Goal: Transaction & Acquisition: Purchase product/service

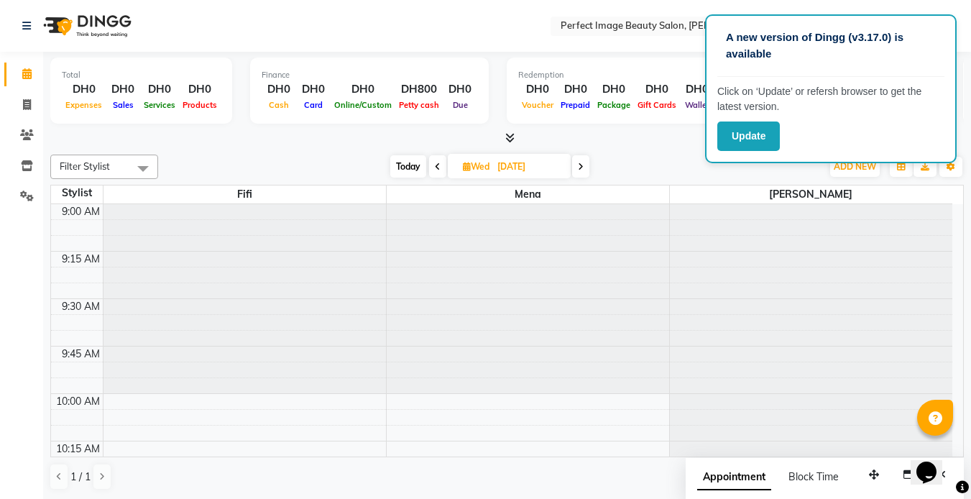
click at [224, 23] on nav "Select Location × Perfect Image Beauty Salon, [PERSON_NAME] Default Panel My Pa…" at bounding box center [485, 26] width 971 height 52
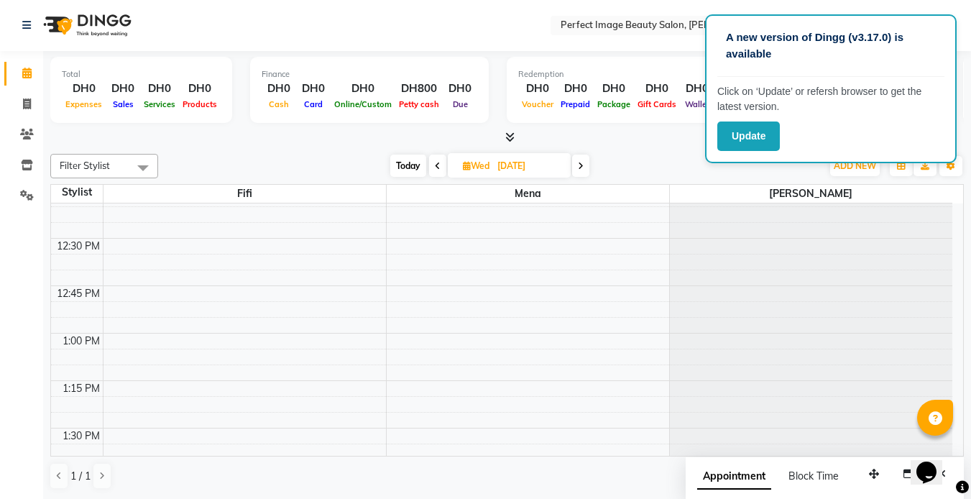
scroll to position [628, 0]
click at [436, 168] on icon at bounding box center [438, 166] width 6 height 9
type input "02-09-2025"
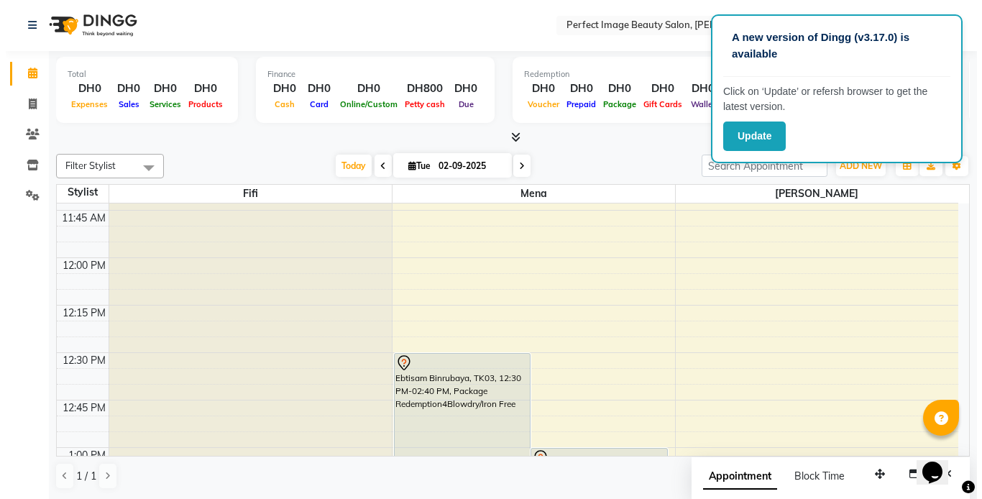
scroll to position [513, 0]
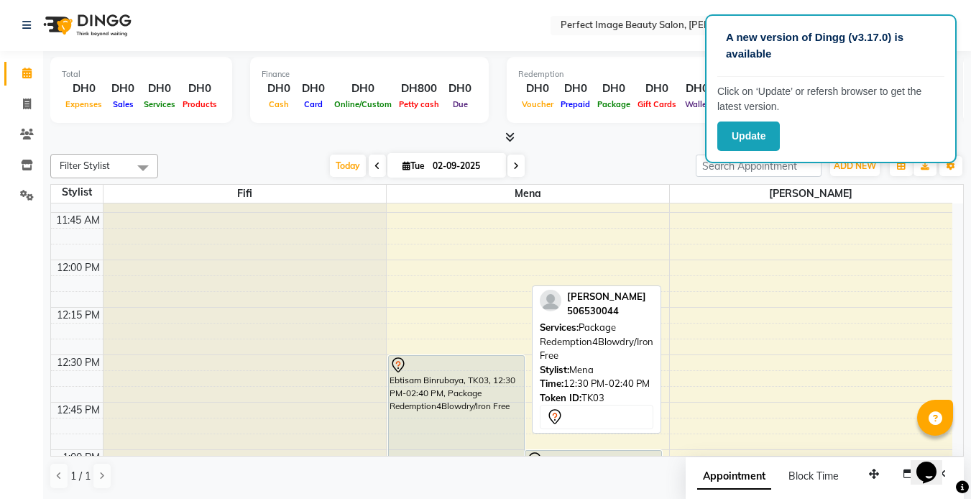
select select "7"
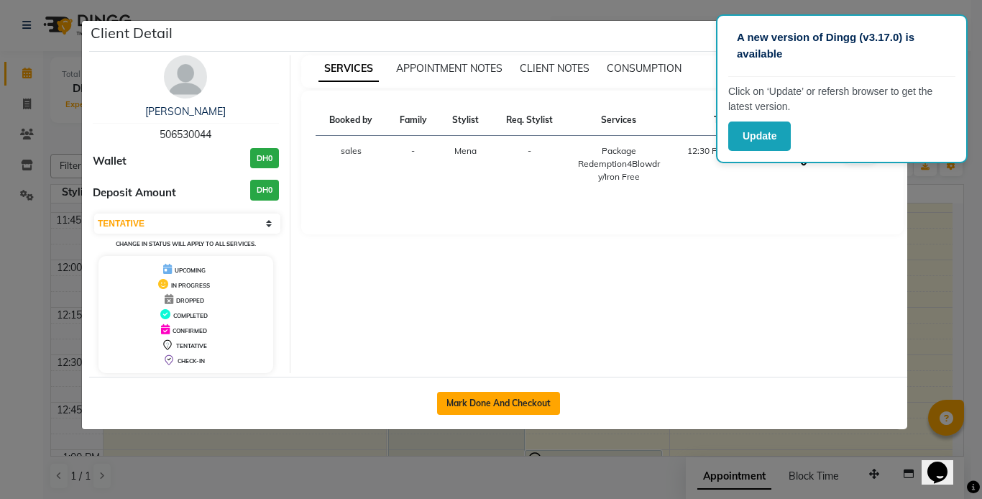
click at [476, 403] on button "Mark Done And Checkout" at bounding box center [498, 403] width 123 height 23
select select "service"
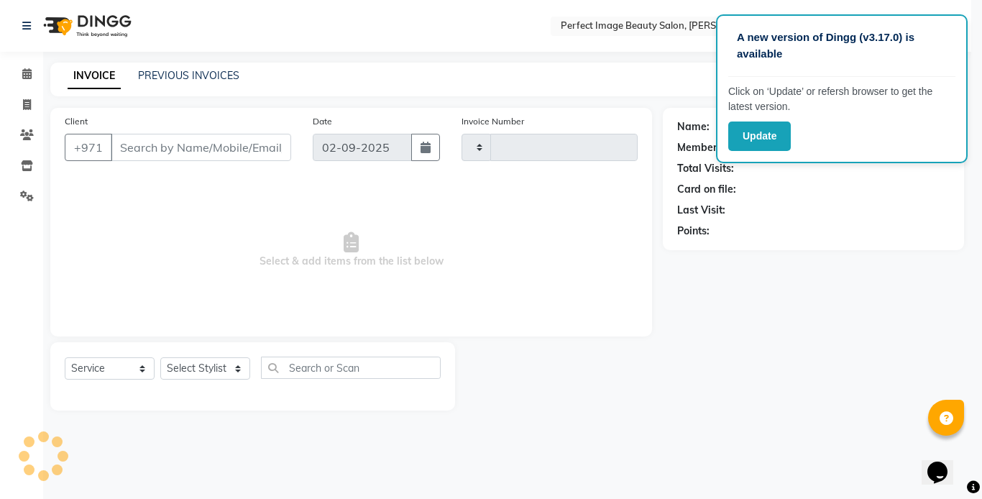
type input "0254"
select select "8564"
type input "50*****44"
select select "85054"
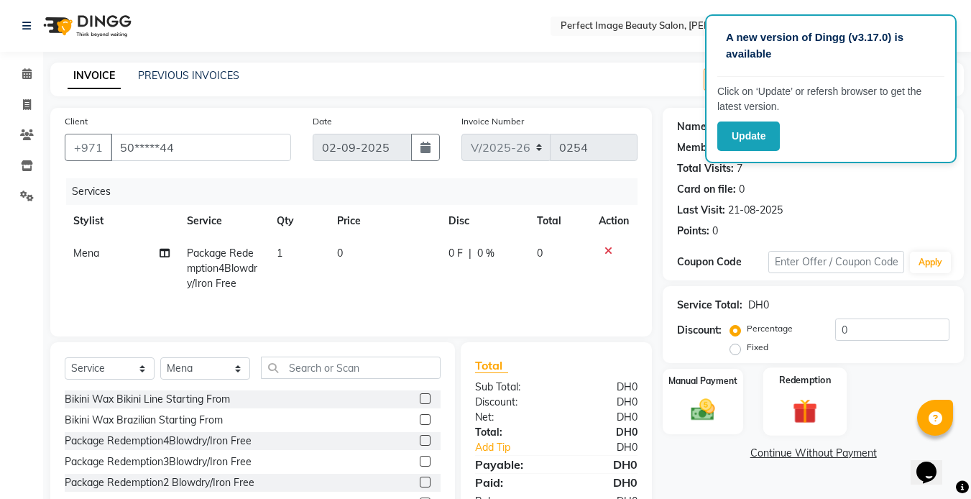
scroll to position [77, 0]
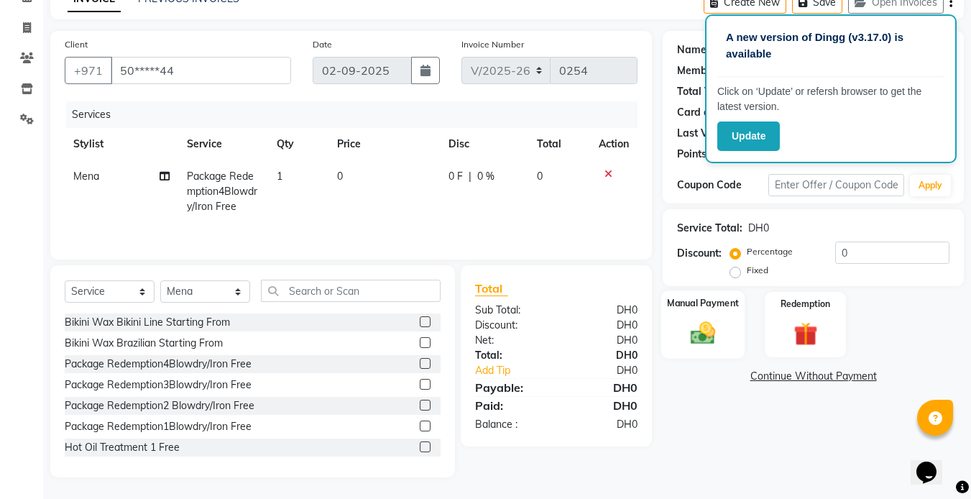
click at [716, 316] on div "Manual Payment" at bounding box center [704, 325] width 84 height 68
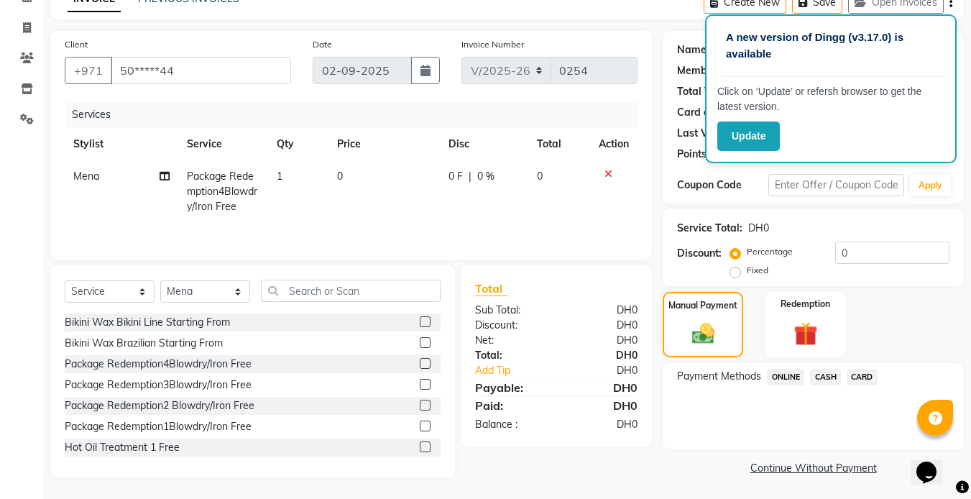
scroll to position [78, 0]
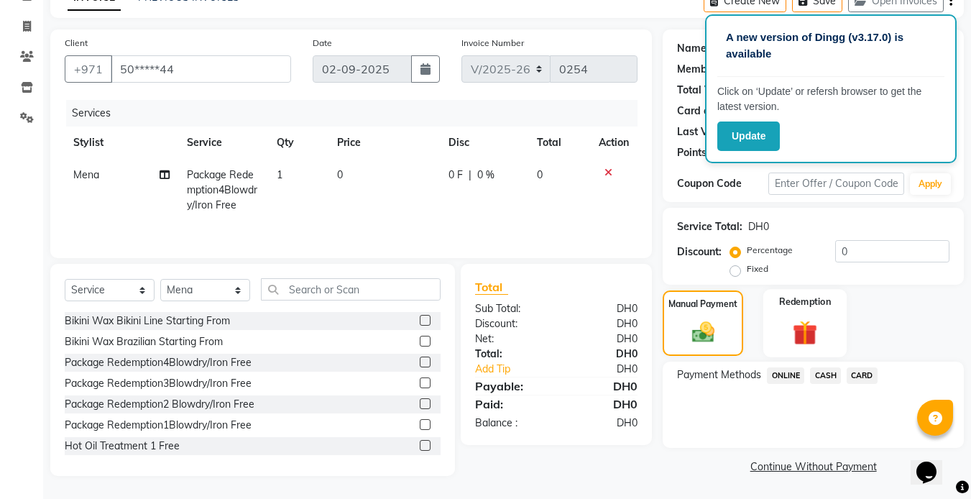
click at [828, 314] on div "Redemption" at bounding box center [806, 323] width 84 height 68
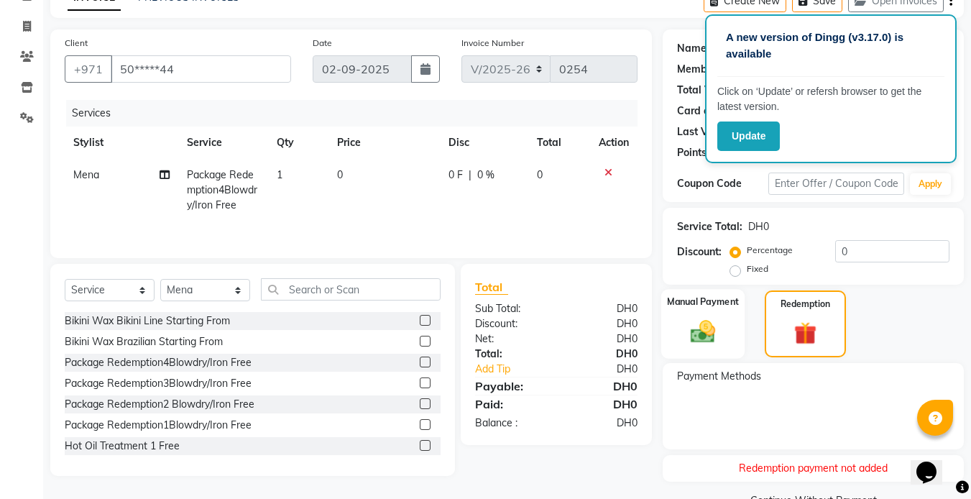
click at [726, 324] on div "Manual Payment" at bounding box center [704, 324] width 84 height 70
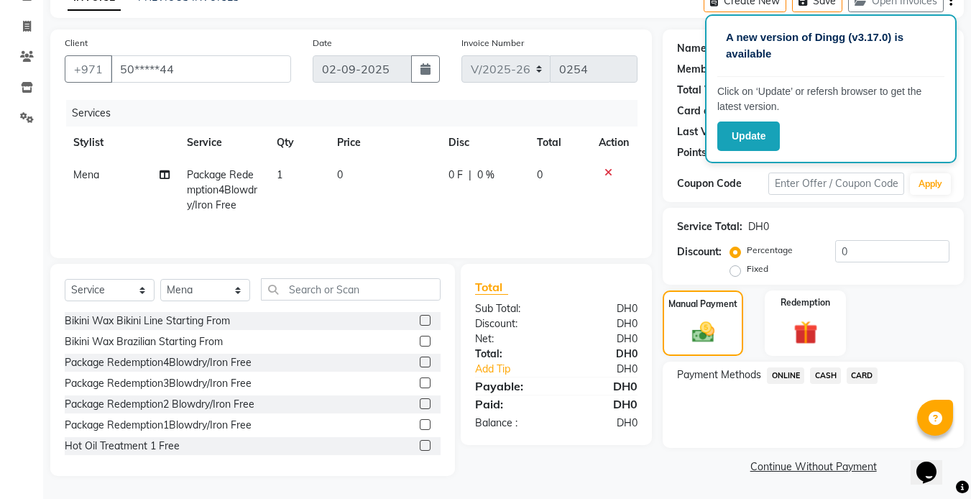
click at [814, 469] on link "Continue Without Payment" at bounding box center [814, 466] width 296 height 15
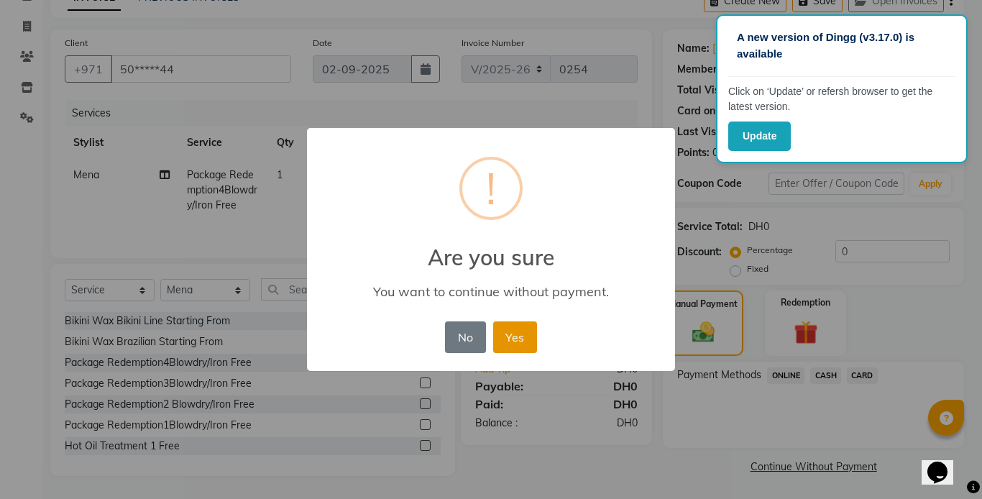
click at [515, 337] on button "Yes" at bounding box center [515, 337] width 44 height 32
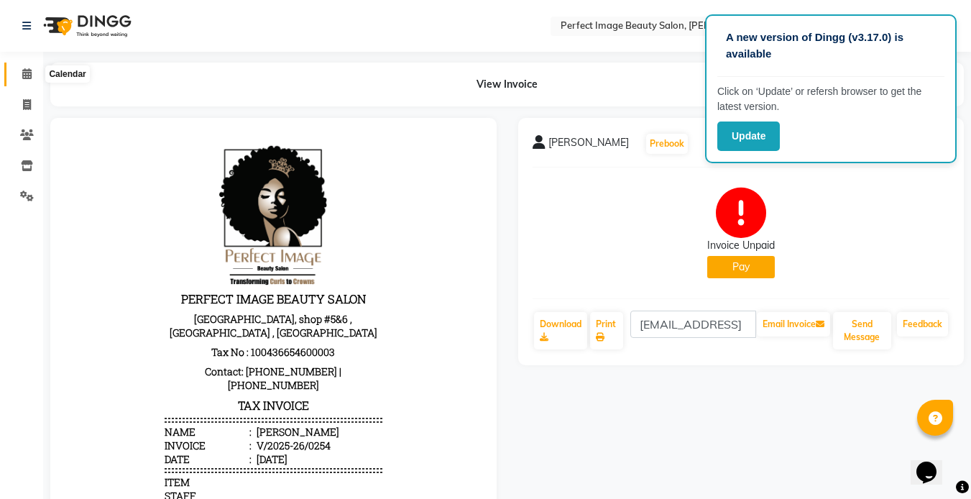
click at [26, 76] on icon at bounding box center [26, 73] width 9 height 11
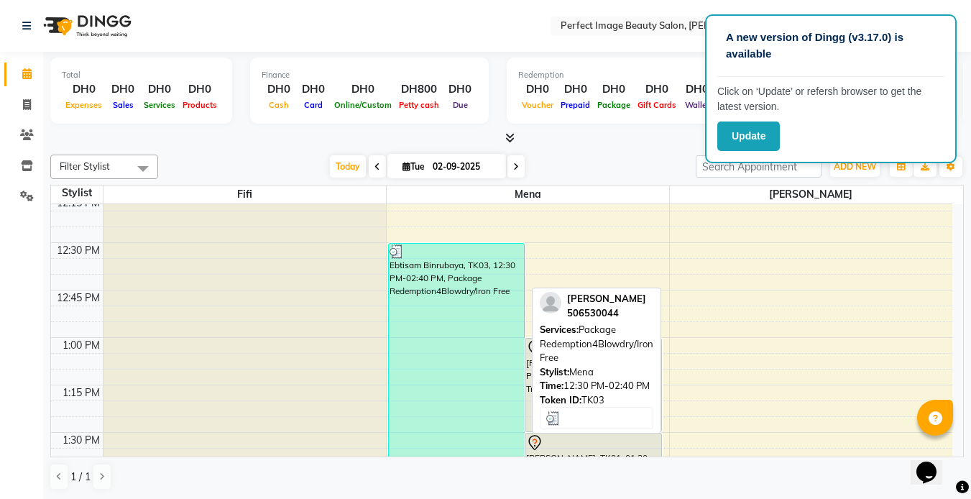
scroll to position [623, 0]
click at [420, 303] on div "Ebtisam Binrubaya, TK03, 12:30 PM-02:40 PM, Package Redemption4Blowdry/Iron Free" at bounding box center [457, 450] width 136 height 409
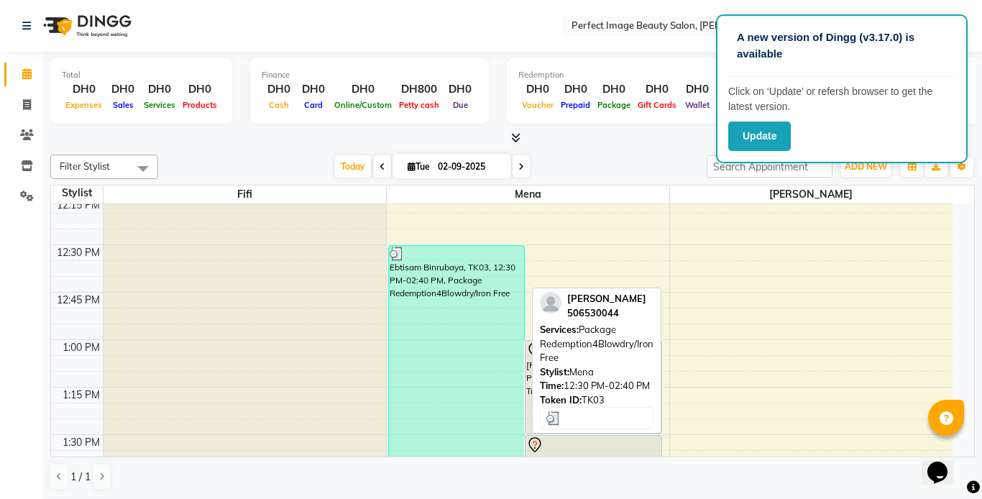
select select "3"
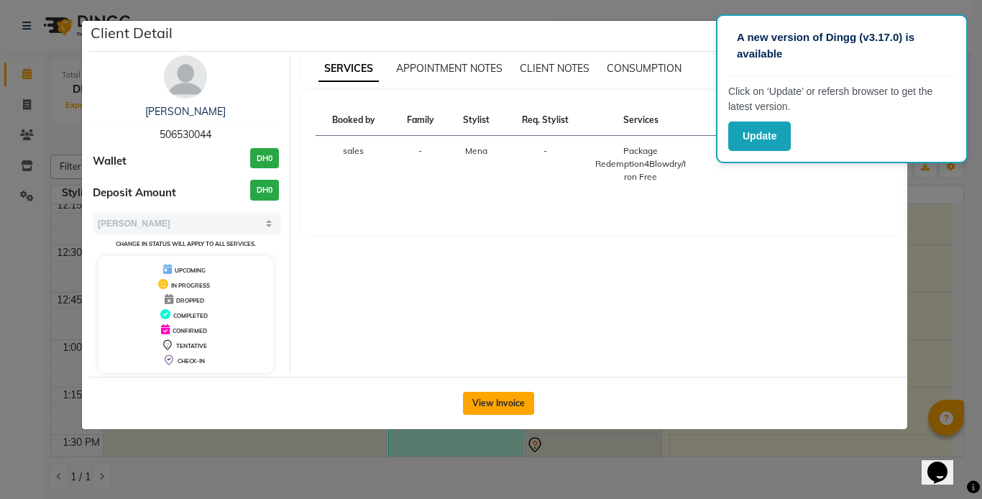
click at [500, 406] on button "View Invoice" at bounding box center [498, 403] width 71 height 23
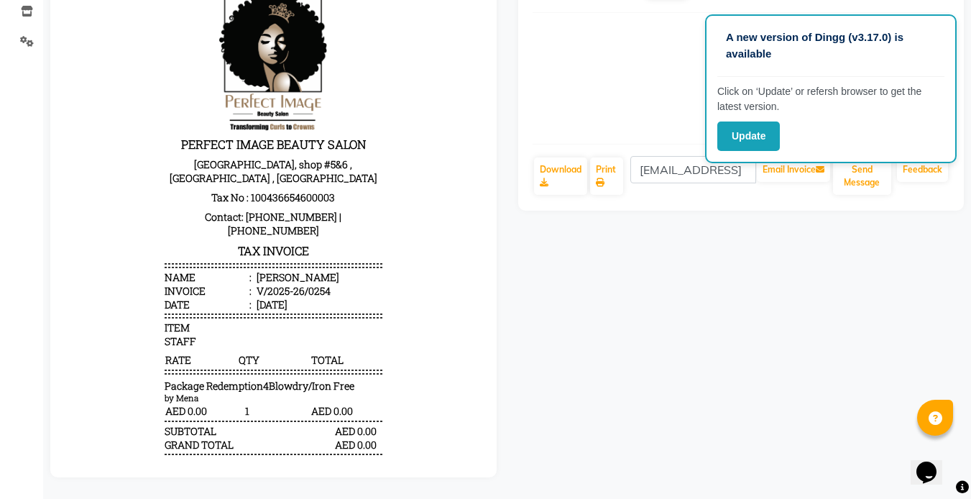
click at [564, 27] on div "Invoice Unpaid Pay" at bounding box center [742, 78] width 418 height 108
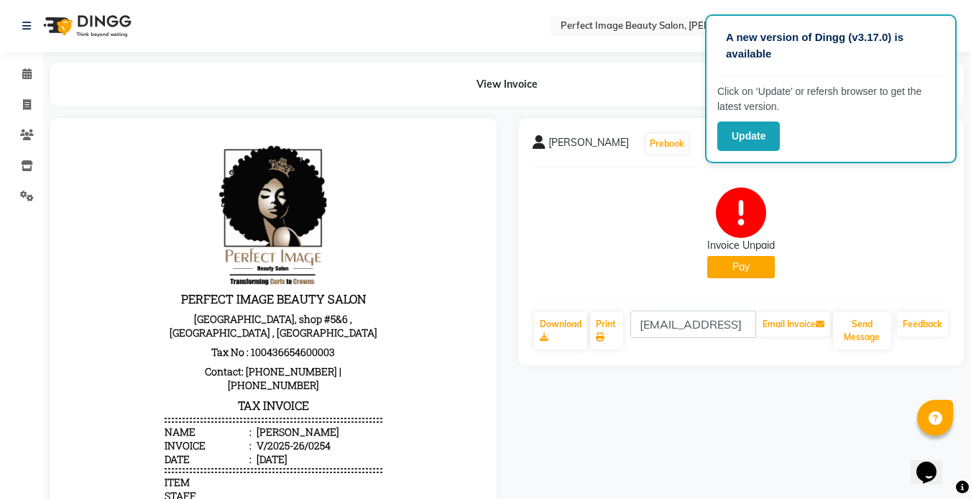
click at [738, 268] on button "Pay" at bounding box center [742, 267] width 68 height 22
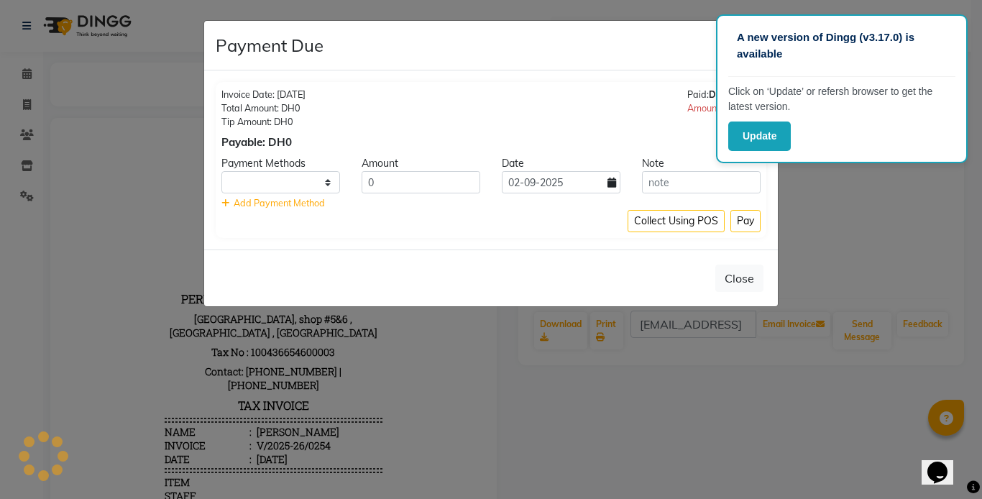
select select "1"
click at [747, 277] on button "Close" at bounding box center [739, 278] width 48 height 27
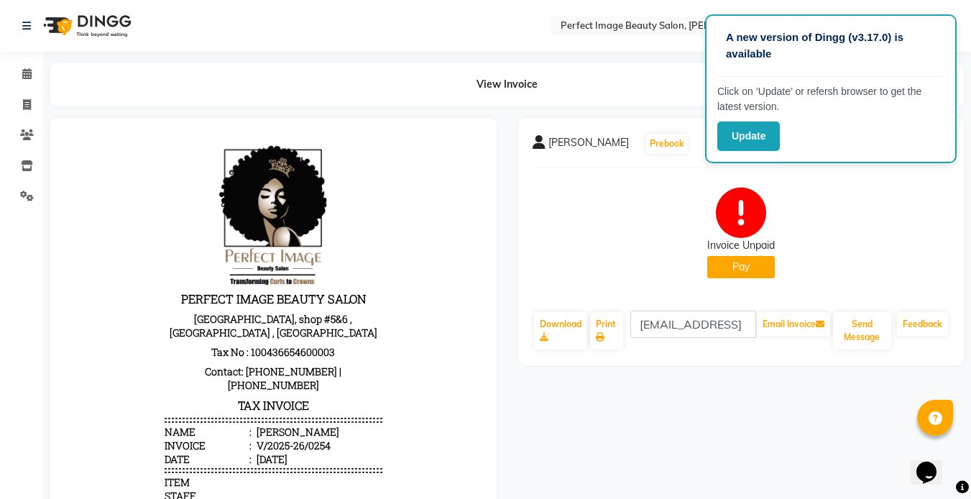
click at [935, 464] on icon "Chat widget" at bounding box center [927, 473] width 20 height 22
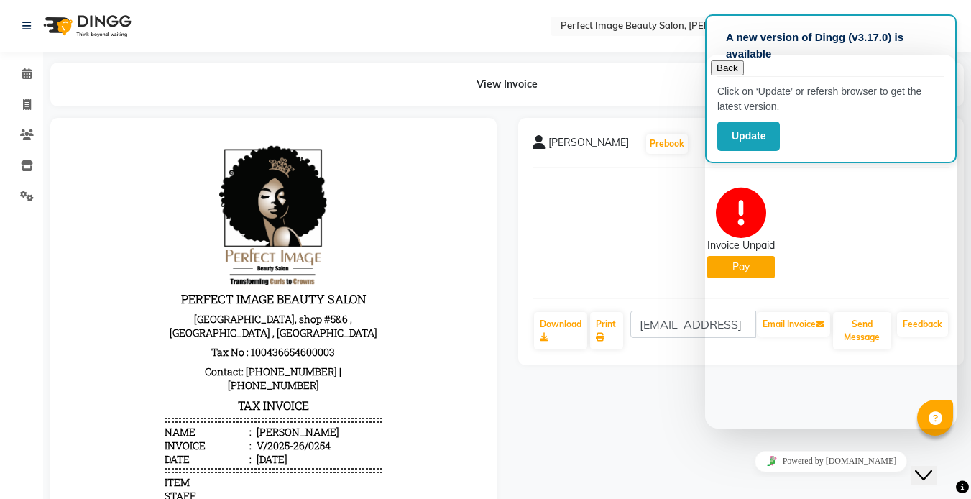
click at [937, 473] on button "Close Chat This icon closes the chat window." at bounding box center [924, 475] width 26 height 19
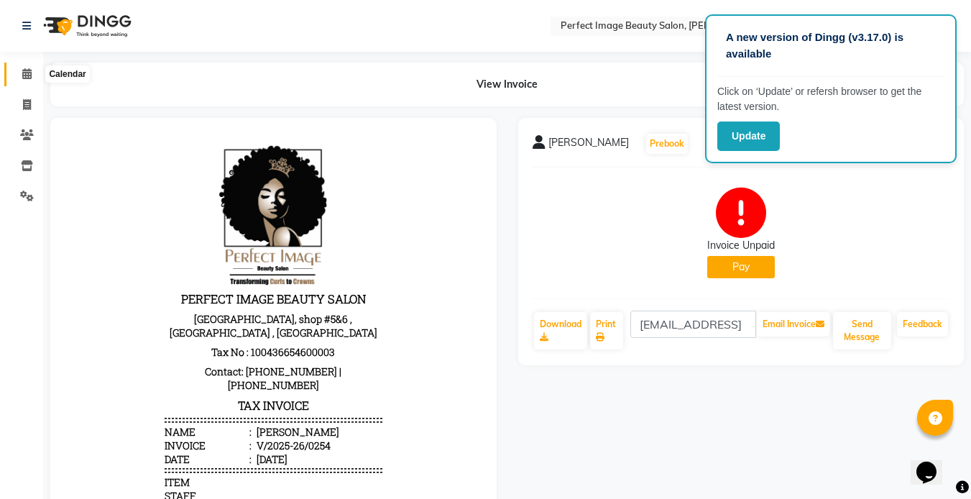
click at [22, 71] on icon at bounding box center [26, 73] width 9 height 11
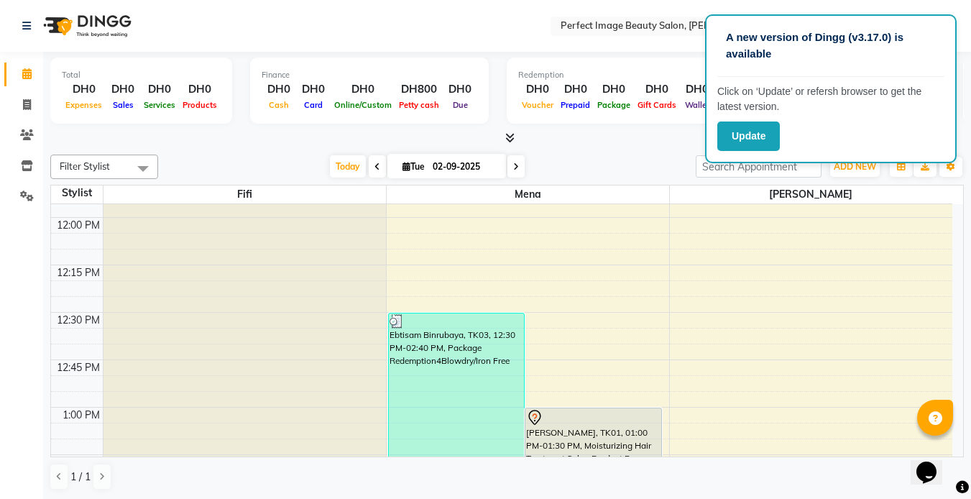
scroll to position [555, 0]
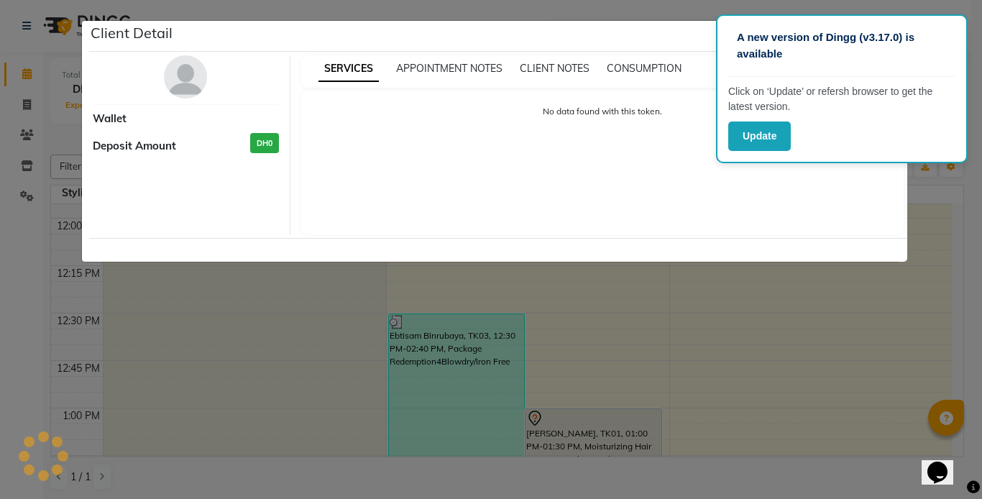
select select "3"
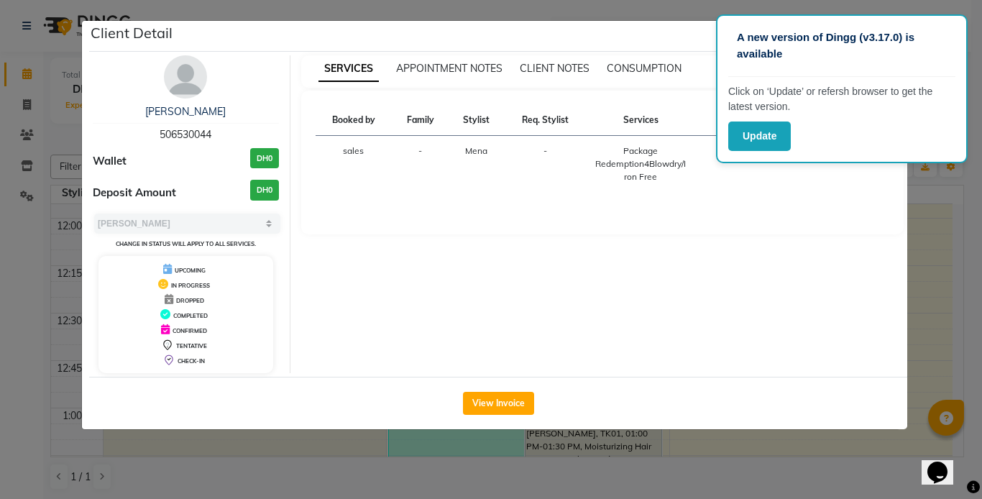
click at [636, 169] on div "Package Redemption4Blowdry/Iron Free" at bounding box center [641, 164] width 93 height 39
click at [485, 404] on button "View Invoice" at bounding box center [498, 403] width 71 height 23
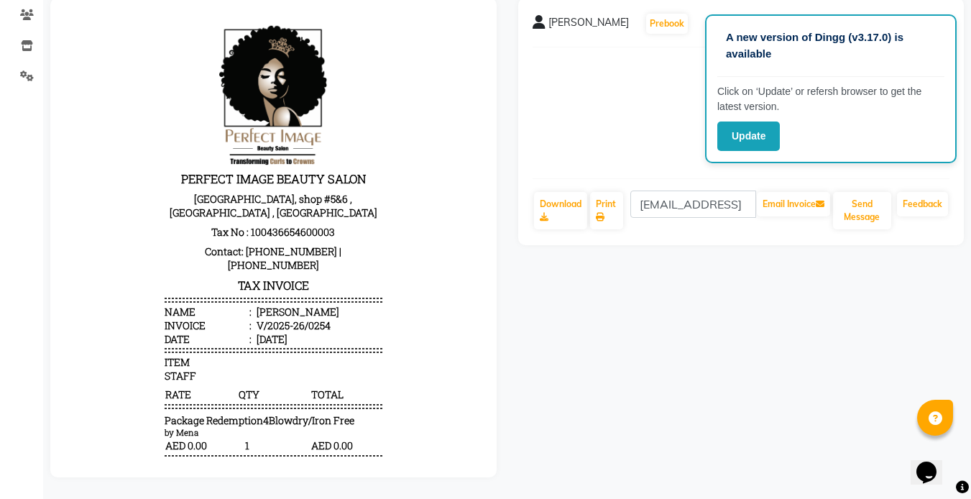
scroll to position [33, 0]
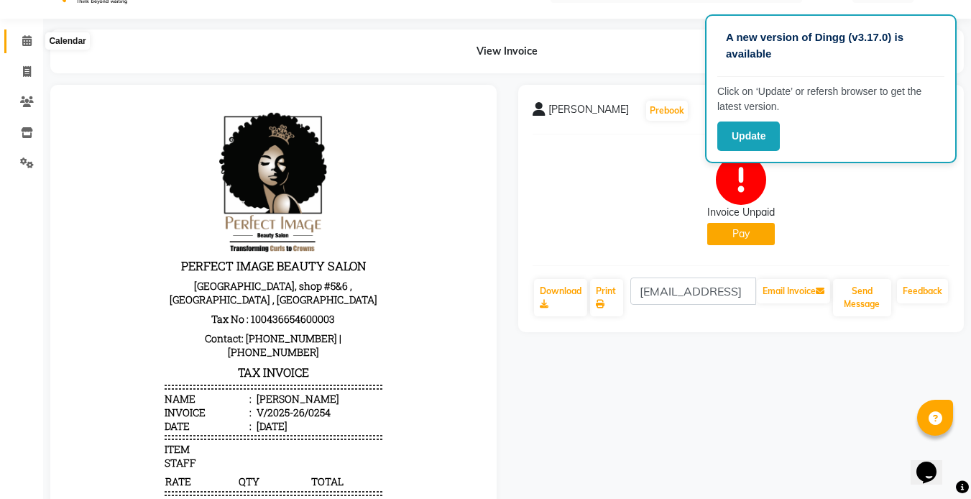
click at [27, 39] on icon at bounding box center [26, 40] width 9 height 11
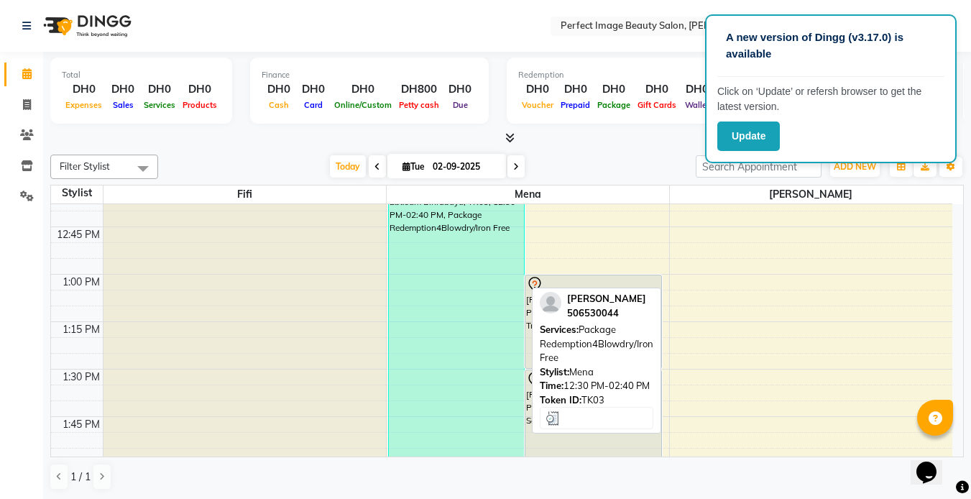
scroll to position [666, 0]
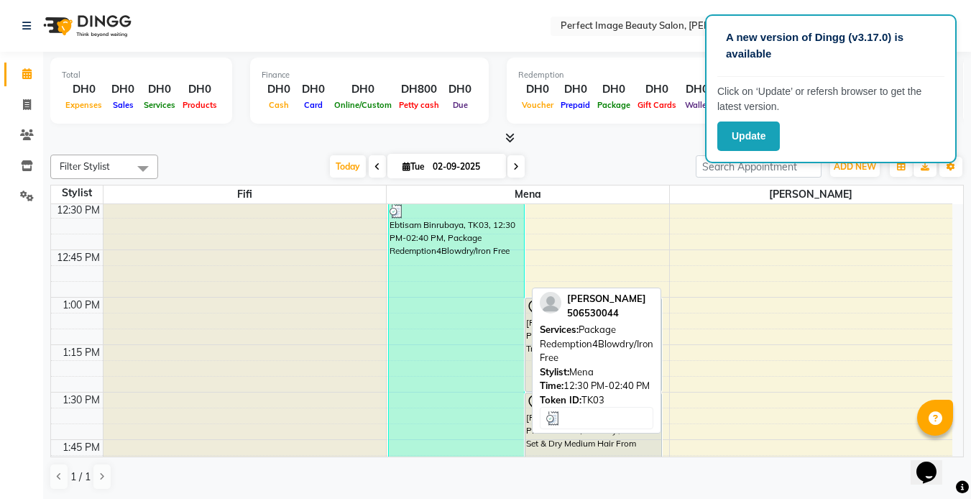
click at [437, 264] on div "Ebtisam Binrubaya, TK03, 12:30 PM-02:40 PM, Package Redemption4Blowdry/Iron Free" at bounding box center [457, 407] width 136 height 409
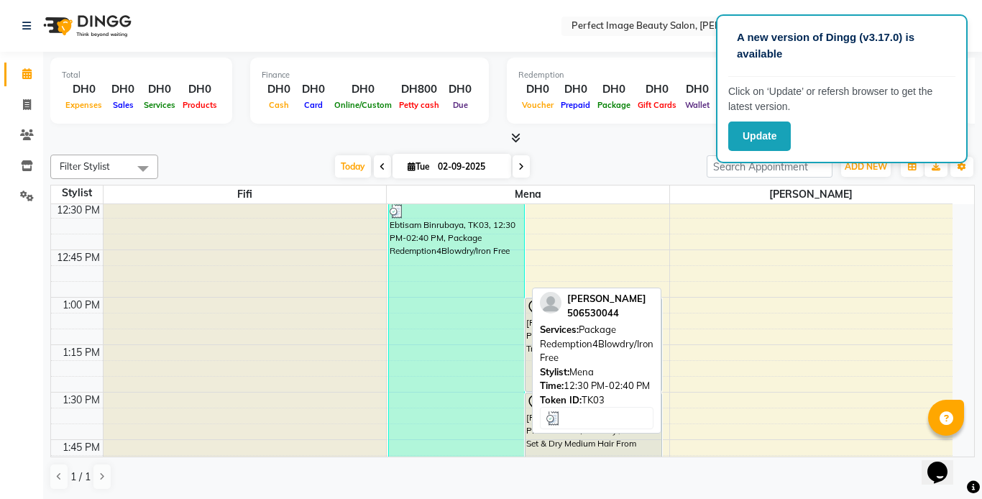
select select "3"
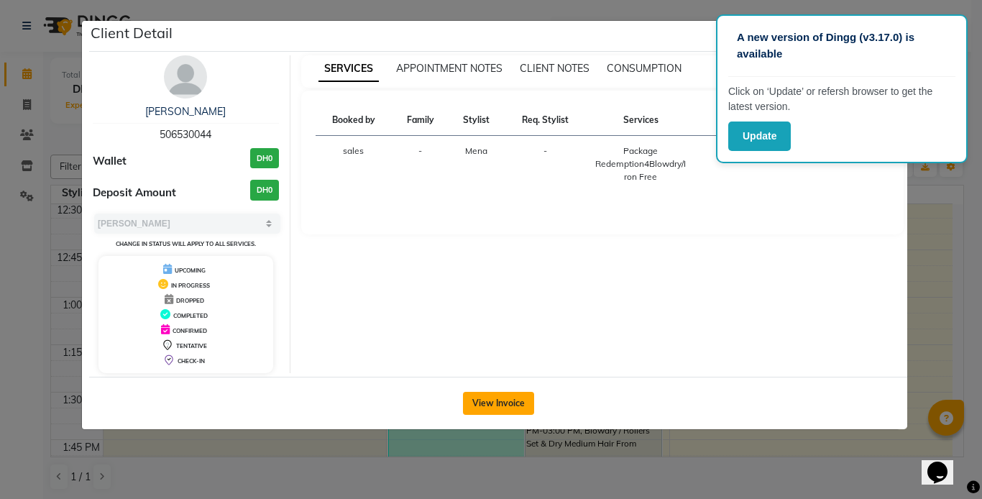
click at [500, 403] on button "View Invoice" at bounding box center [498, 403] width 71 height 23
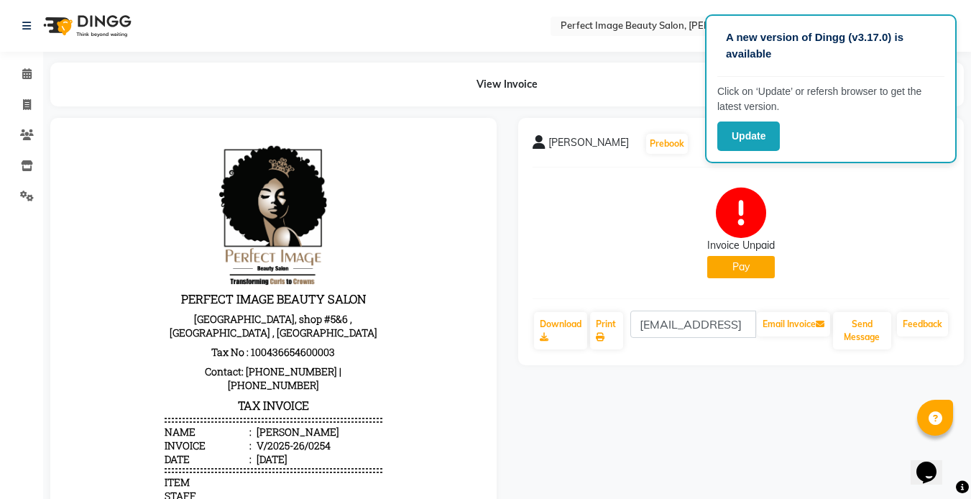
click at [740, 267] on button "Pay" at bounding box center [742, 267] width 68 height 22
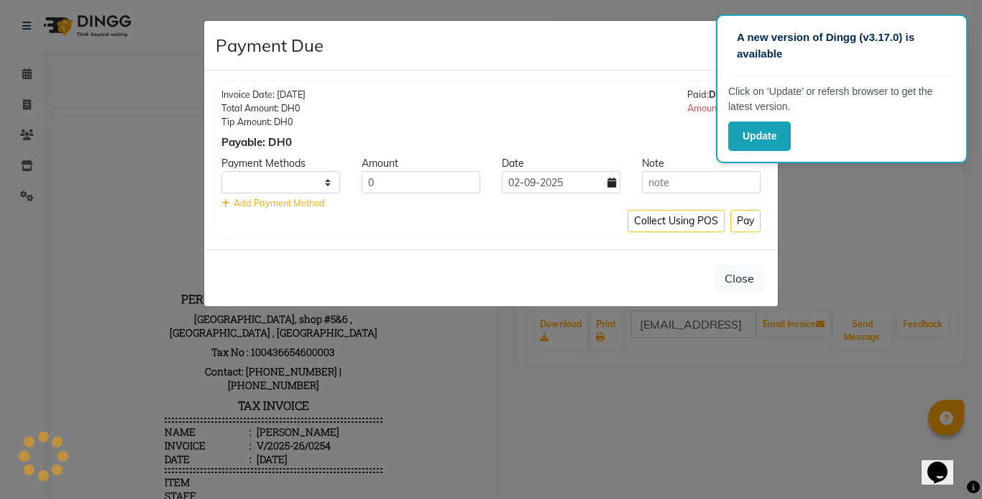
select select "1"
click at [665, 183] on input "text" at bounding box center [701, 182] width 119 height 22
type input "0"
click at [277, 201] on span "Add Payment Method" at bounding box center [279, 203] width 91 height 12
select select "1"
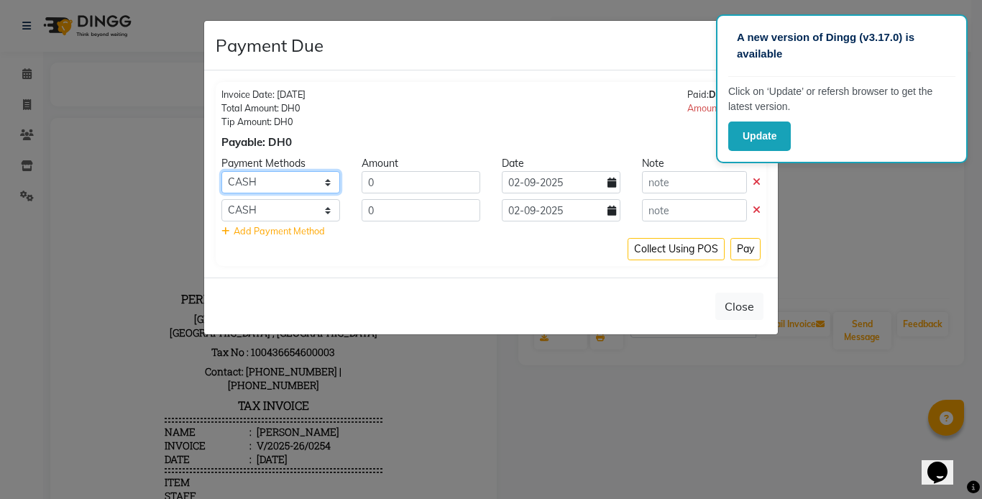
click at [257, 180] on select "ONLINE CASH CARD" at bounding box center [280, 182] width 119 height 22
click at [436, 93] on div "Invoice Date: [DATE] Total Amount: DH0 Tip Amount: DH0 Payable: DH0 Paid: DH0 A…" at bounding box center [490, 119] width 539 height 63
click at [300, 232] on span "Add Payment Method" at bounding box center [279, 231] width 91 height 12
select select "1"
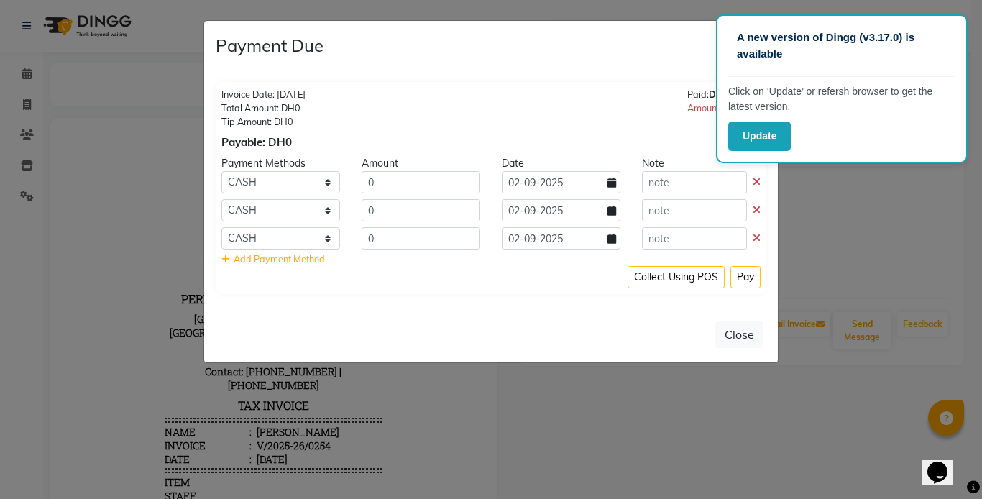
click at [757, 234] on icon at bounding box center [757, 238] width 8 height 10
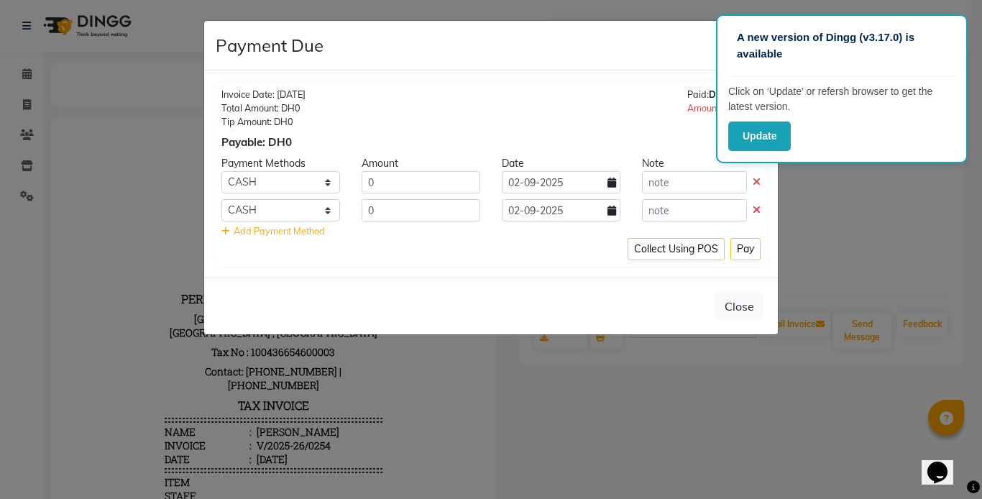
click at [753, 210] on icon at bounding box center [757, 210] width 8 height 10
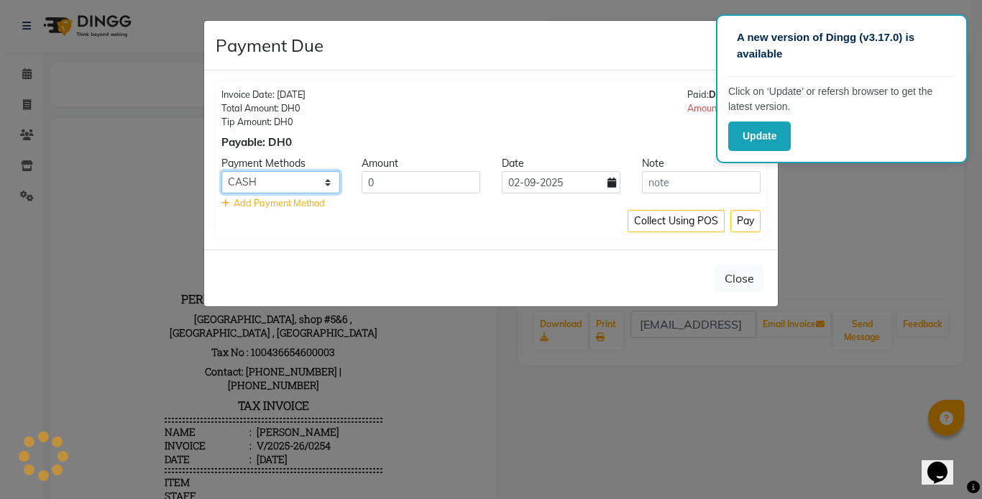
click at [327, 183] on select "ONLINE CASH CARD" at bounding box center [280, 182] width 119 height 22
click at [328, 180] on select "ONLINE CASH CARD" at bounding box center [280, 182] width 119 height 22
click at [318, 153] on div "Invoice Date: [DATE] Total Amount: DH0 Tip Amount: DH0 Payable: DH0 Paid: DH0 A…" at bounding box center [491, 160] width 551 height 156
click at [742, 218] on button "Pay" at bounding box center [746, 221] width 30 height 22
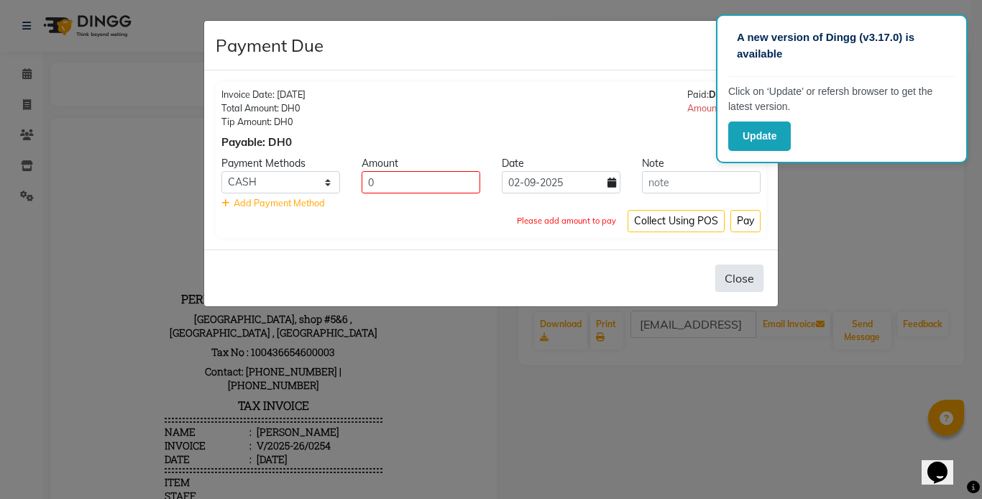
click at [739, 278] on button "Close" at bounding box center [739, 278] width 48 height 27
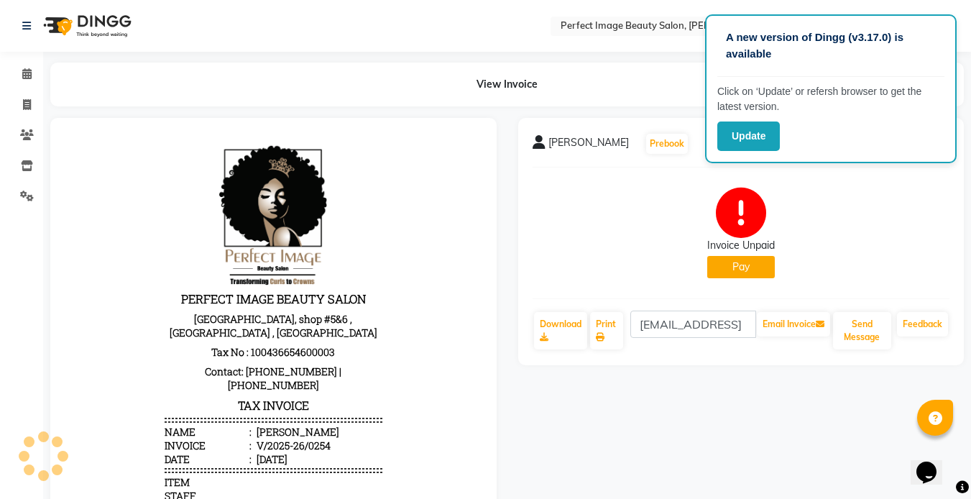
click at [741, 196] on icon at bounding box center [741, 213] width 50 height 50
click at [705, 330] on input "[EMAIL_ADDRESS]" at bounding box center [694, 324] width 126 height 27
click at [590, 146] on span "[PERSON_NAME]" at bounding box center [589, 145] width 81 height 20
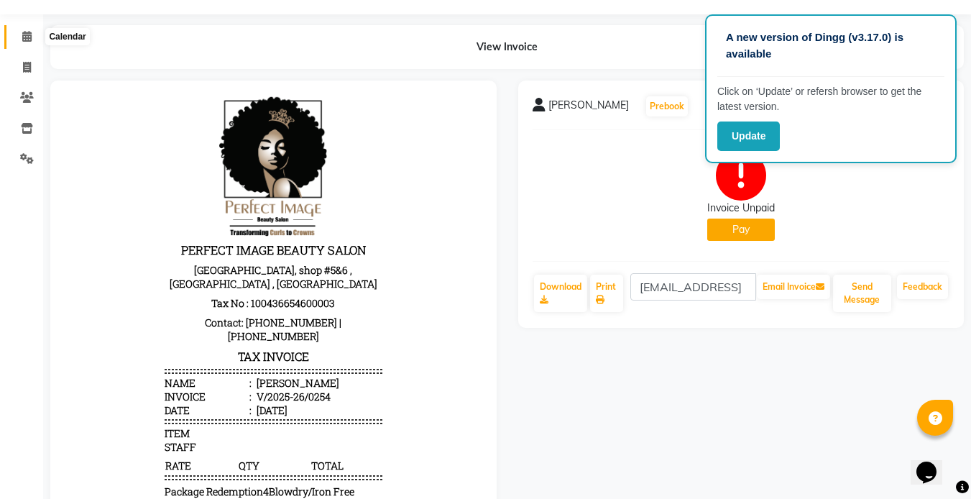
scroll to position [37, 0]
click at [31, 36] on icon at bounding box center [26, 37] width 9 height 11
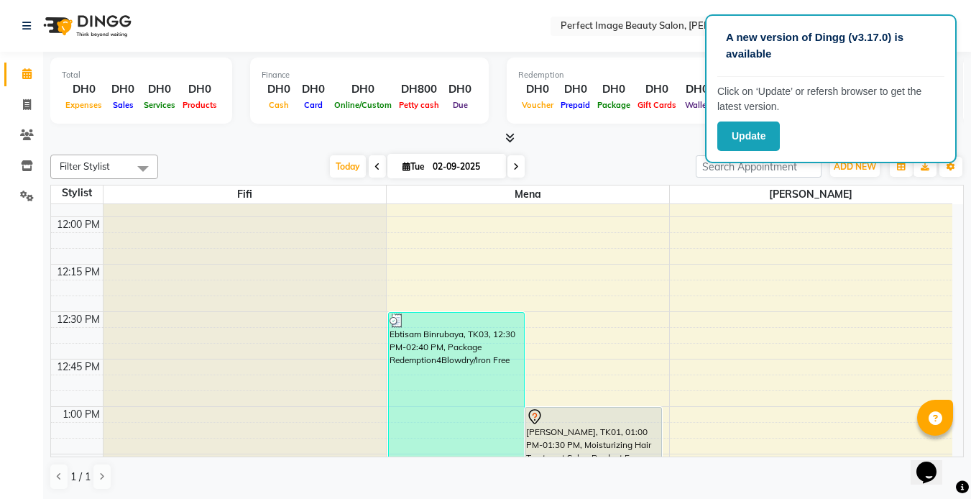
scroll to position [554, 0]
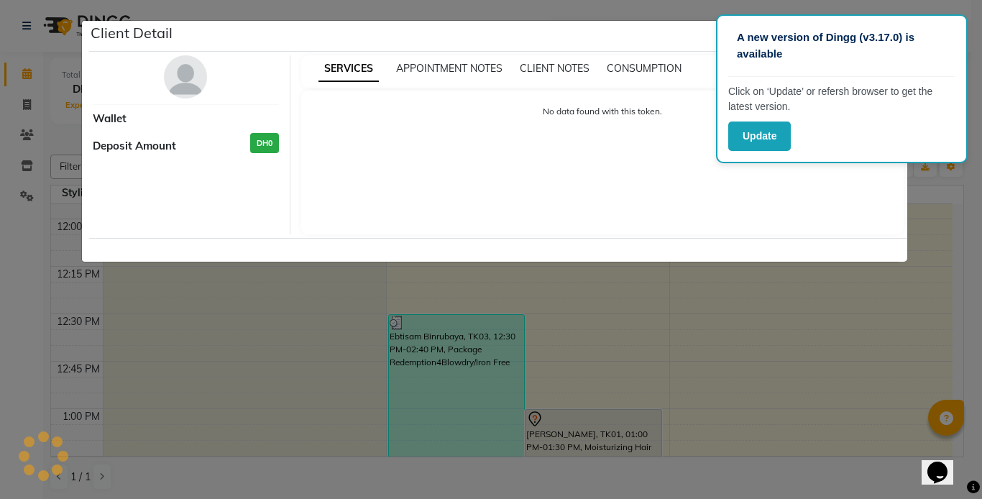
select select "3"
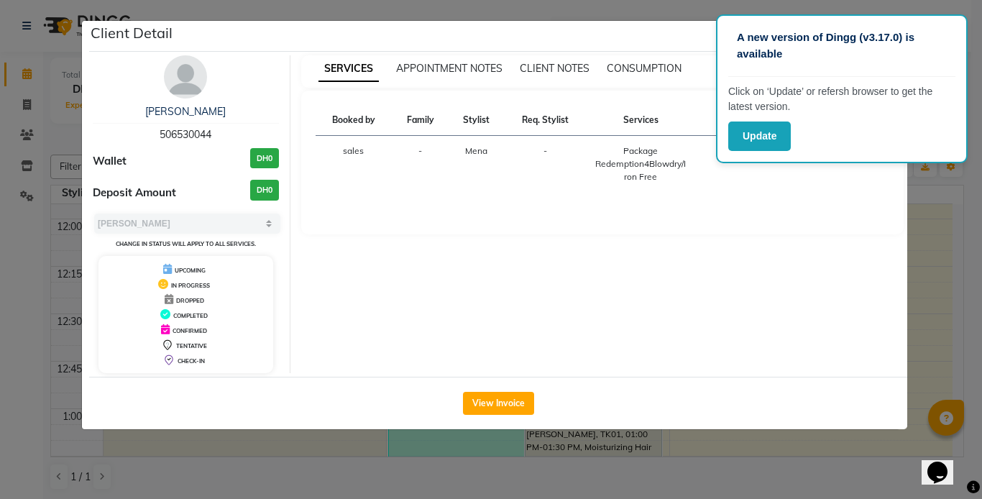
click at [632, 168] on div "Package Redemption4Blowdry/Iron Free" at bounding box center [641, 164] width 93 height 39
drag, startPoint x: 632, startPoint y: 168, endPoint x: 629, endPoint y: 180, distance: 12.6
click at [629, 180] on div "Package Redemption4Blowdry/Iron Free" at bounding box center [641, 164] width 93 height 39
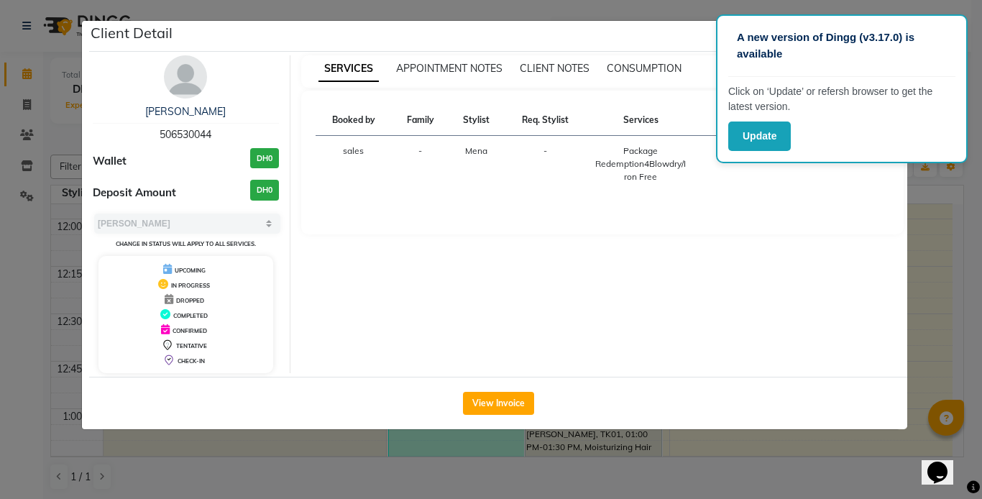
click at [188, 267] on span "UPCOMING" at bounding box center [190, 270] width 31 height 7
click at [188, 281] on div "IN PROGRESS" at bounding box center [185, 284] width 163 height 15
click at [495, 398] on button "View Invoice" at bounding box center [498, 403] width 71 height 23
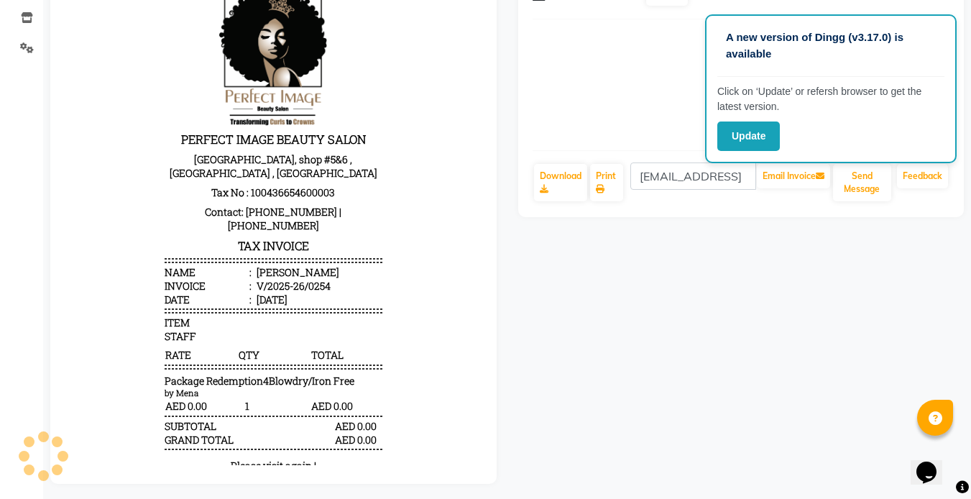
scroll to position [165, 0]
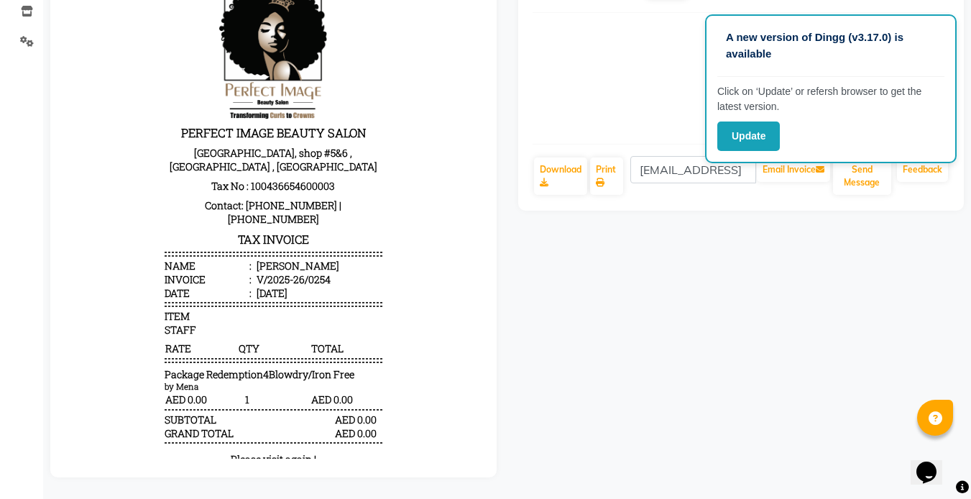
click at [258, 452] on p "Please visit again !" at bounding box center [273, 459] width 217 height 14
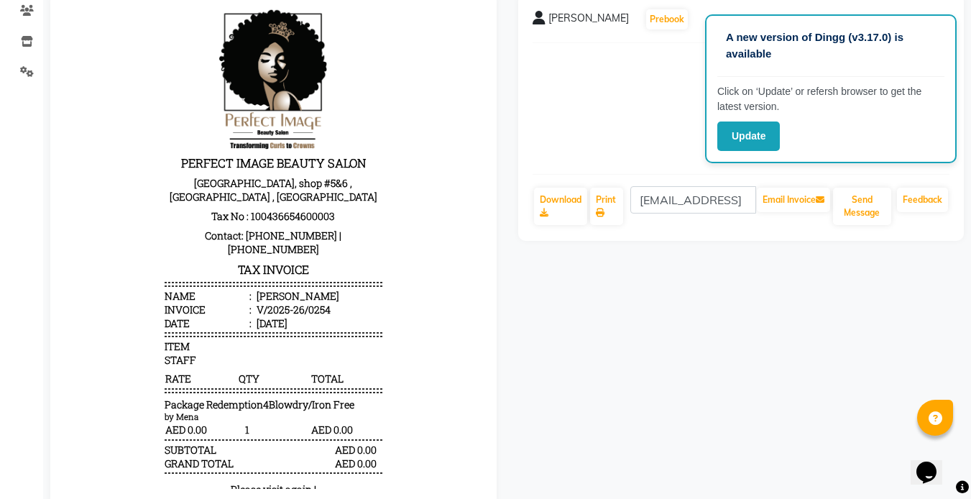
scroll to position [158, 0]
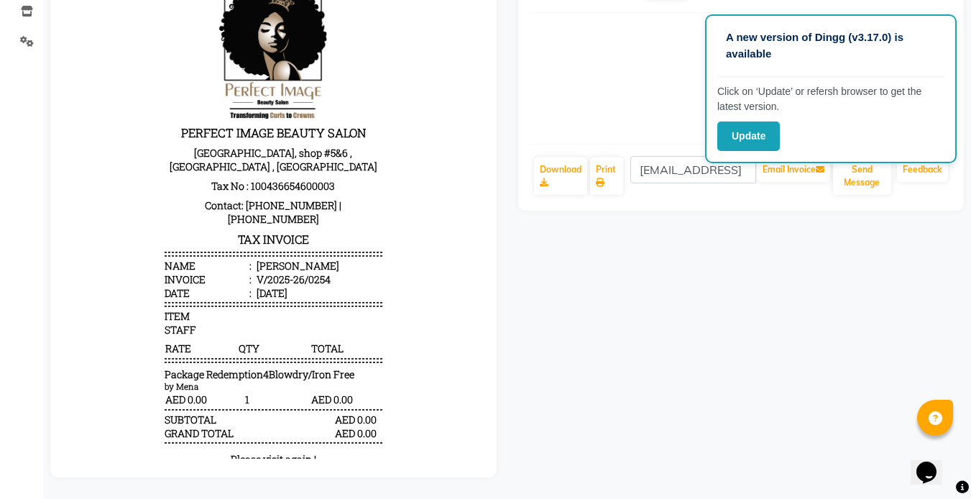
click at [567, 65] on div "Invoice Unpaid Pay" at bounding box center [742, 78] width 418 height 108
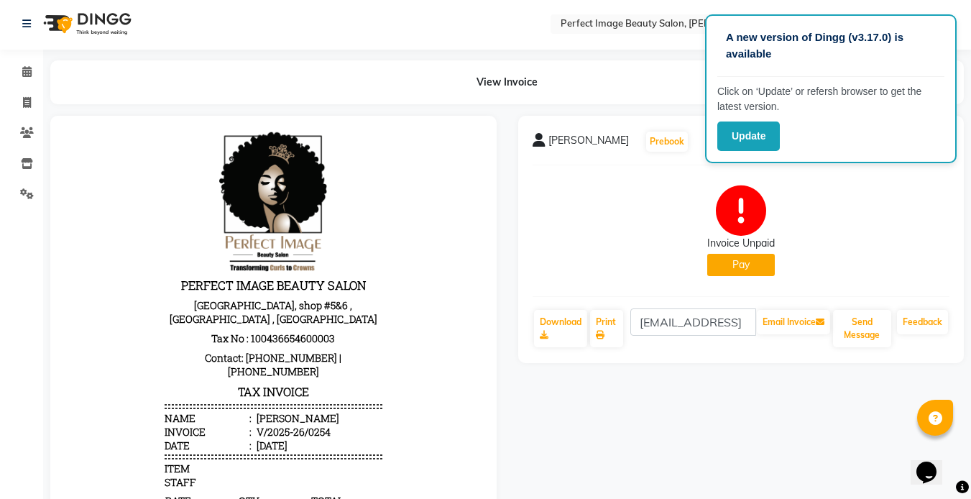
scroll to position [7, 0]
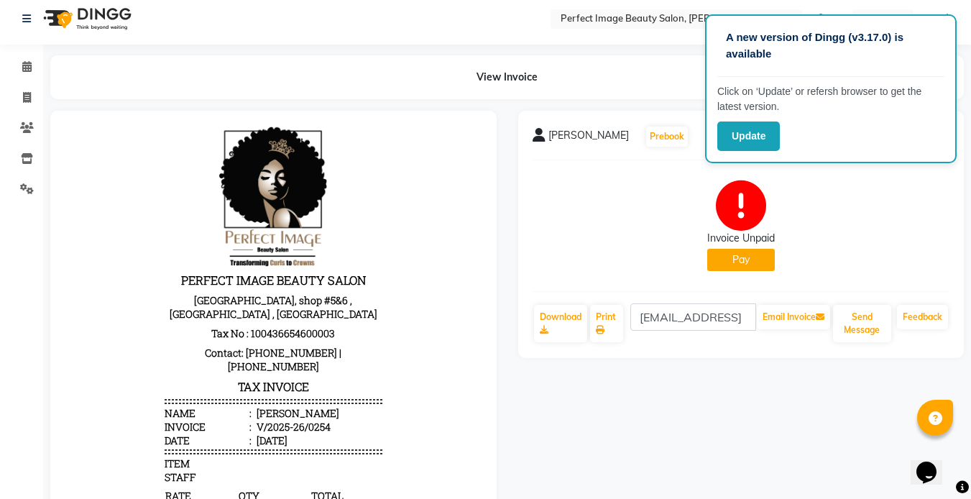
click at [927, 54] on p "A new version of Dingg (v3.17.0) is available" at bounding box center [831, 45] width 210 height 32
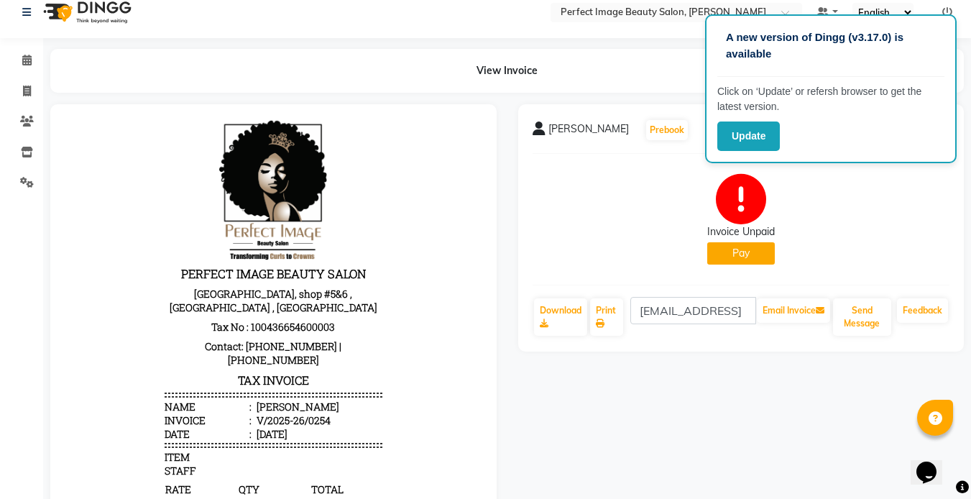
scroll to position [0, 0]
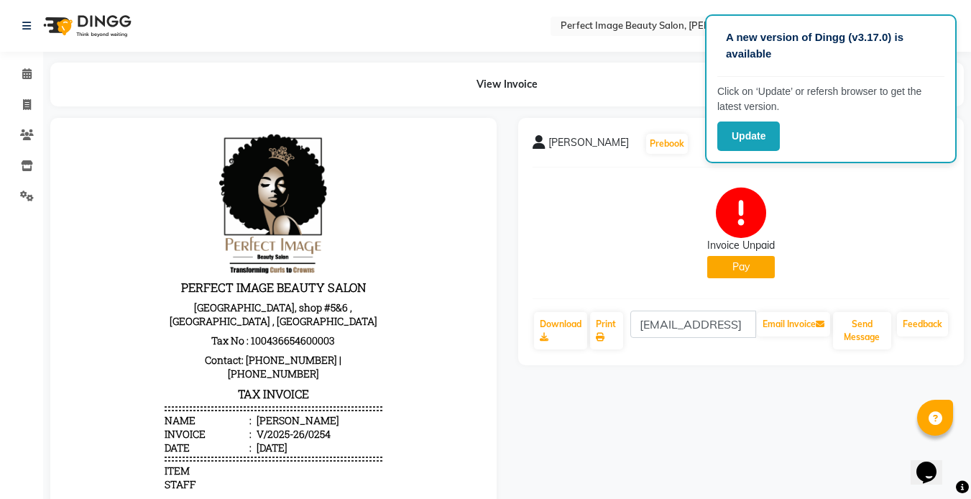
click at [747, 260] on button "Pay" at bounding box center [742, 267] width 68 height 22
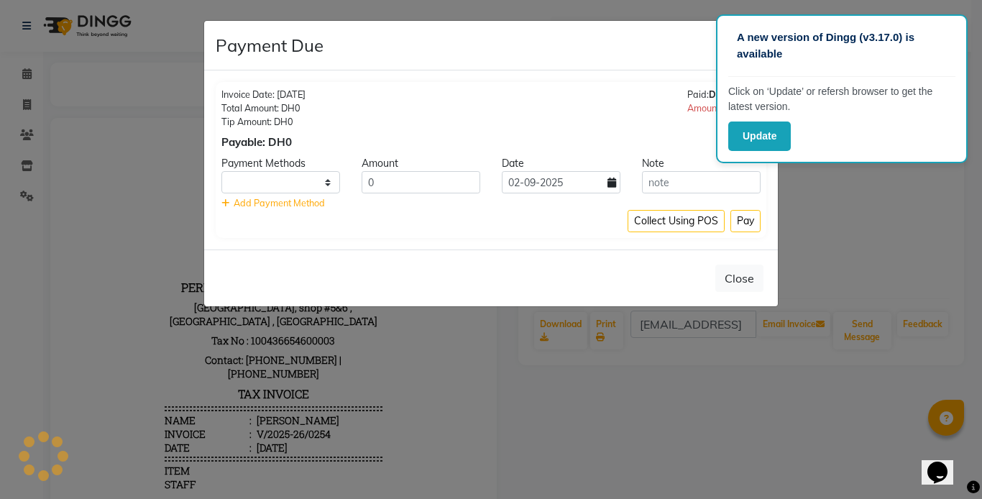
select select "1"
click at [668, 178] on input "text" at bounding box center [701, 182] width 119 height 22
type input "n"
click at [751, 217] on button "Pay" at bounding box center [746, 221] width 30 height 22
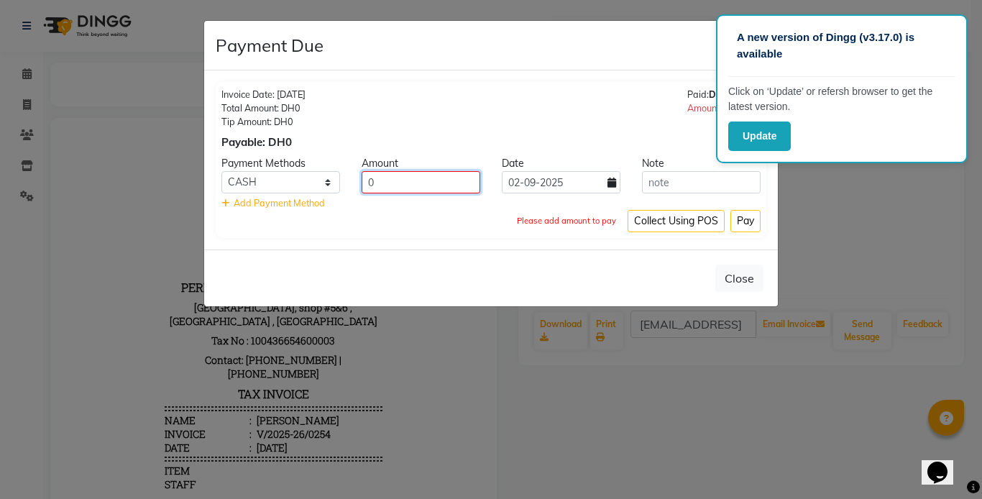
click at [378, 186] on input "0" at bounding box center [421, 182] width 119 height 22
type input "0"
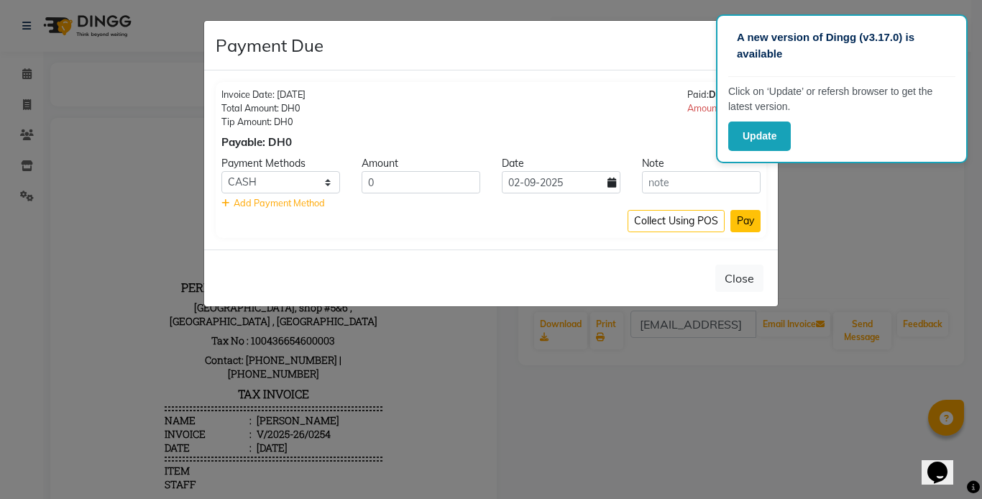
click at [741, 217] on button "Pay" at bounding box center [746, 221] width 30 height 22
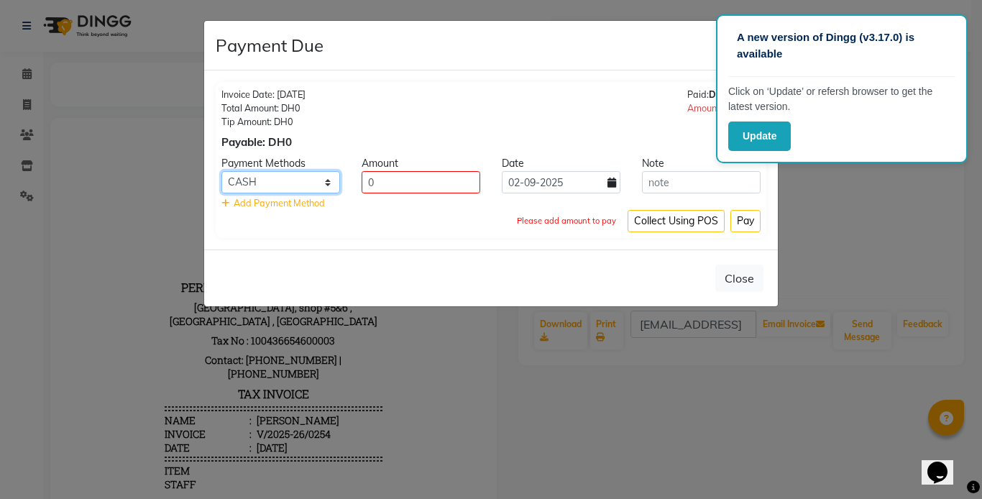
click at [258, 178] on select "ONLINE CASH CARD" at bounding box center [280, 182] width 119 height 22
click at [327, 180] on select "ONLINE CASH CARD" at bounding box center [280, 182] width 119 height 22
click at [229, 202] on span "Add Payment Method" at bounding box center [273, 203] width 104 height 12
select select "1"
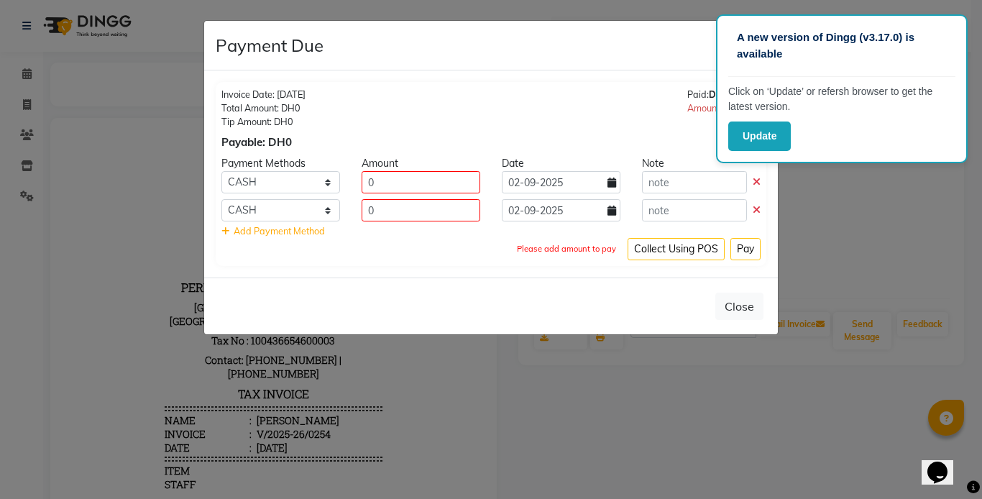
click at [754, 209] on icon at bounding box center [757, 210] width 8 height 10
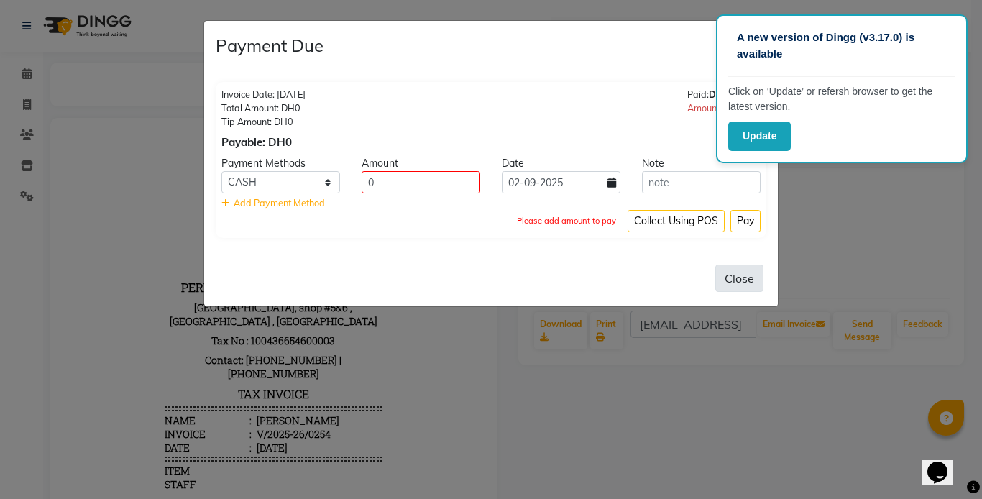
click at [747, 281] on button "Close" at bounding box center [739, 278] width 48 height 27
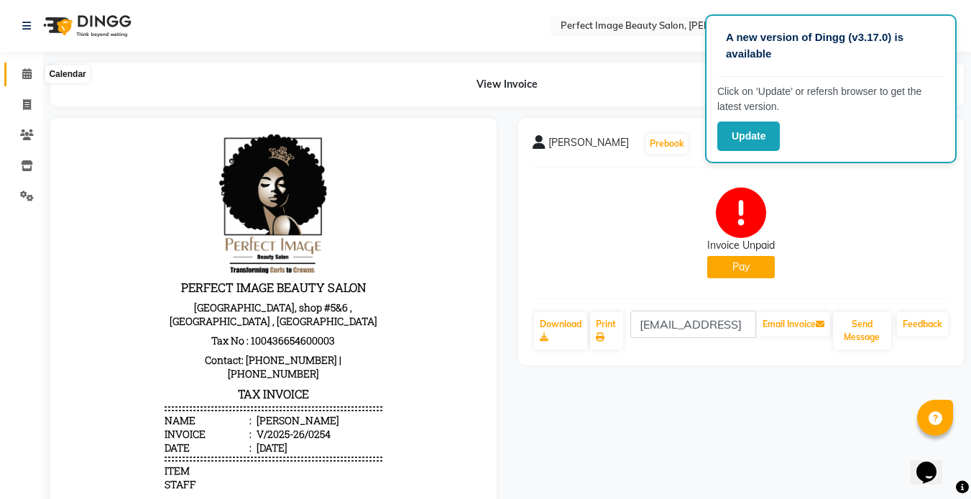
click at [24, 68] on icon at bounding box center [26, 73] width 9 height 11
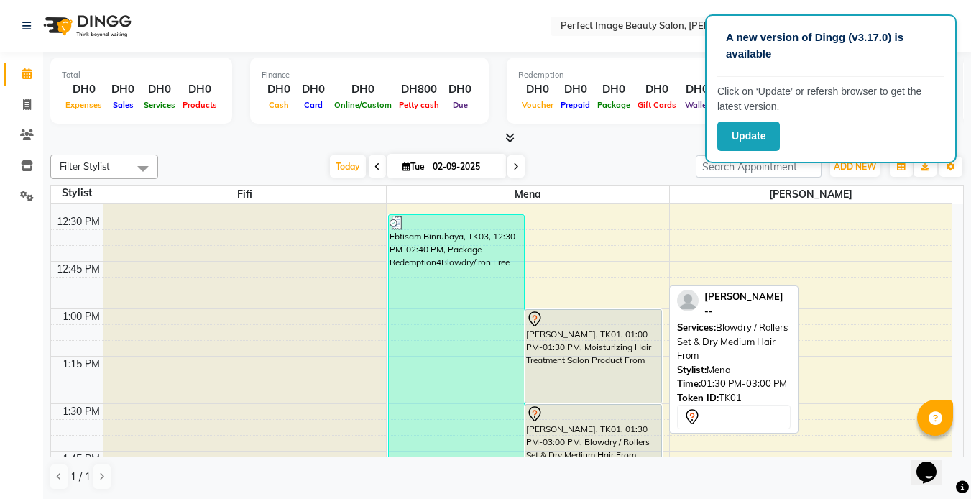
scroll to position [653, 0]
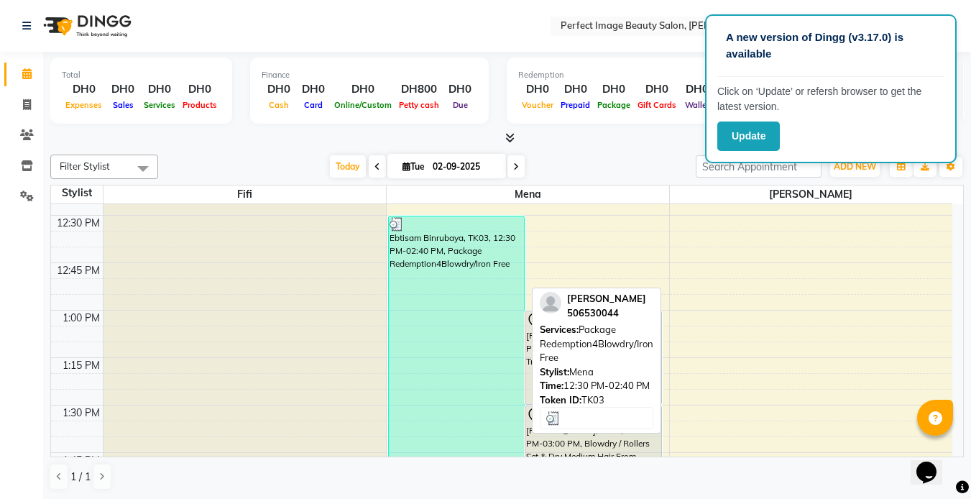
click at [457, 248] on div "Ebtisam Binrubaya, TK03, 12:30 PM-02:40 PM, Package Redemption4Blowdry/Iron Free" at bounding box center [457, 420] width 136 height 409
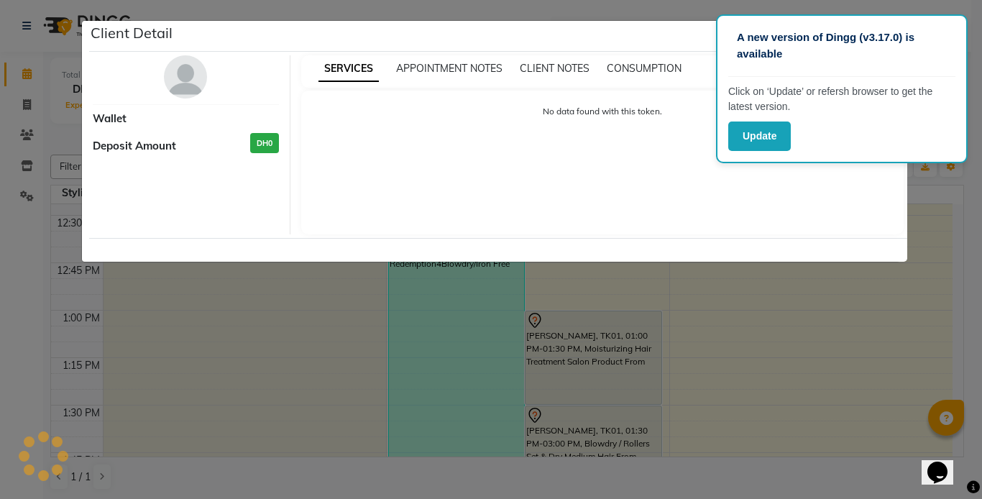
select select "3"
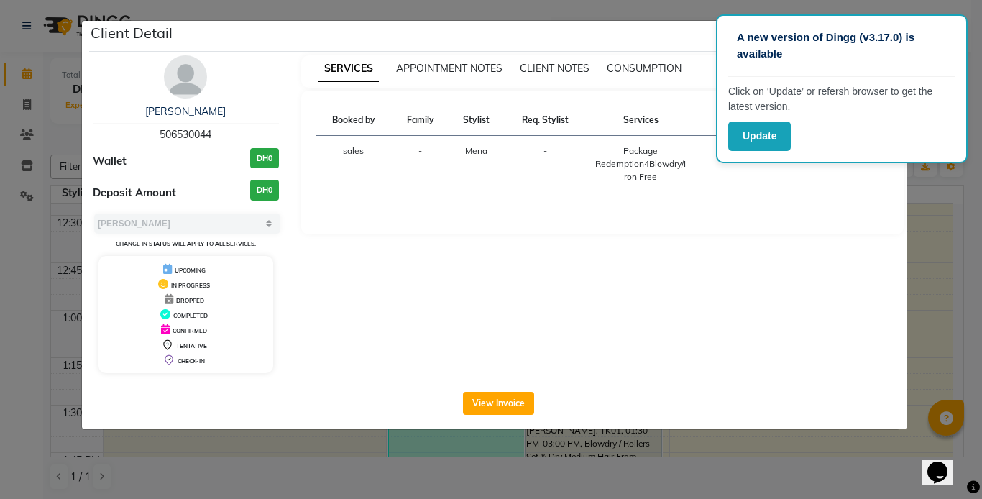
click at [473, 120] on th "Stylist" at bounding box center [477, 120] width 56 height 31
click at [478, 149] on span "Mena" at bounding box center [476, 150] width 22 height 11
drag, startPoint x: 405, startPoint y: 265, endPoint x: 368, endPoint y: 314, distance: 61.7
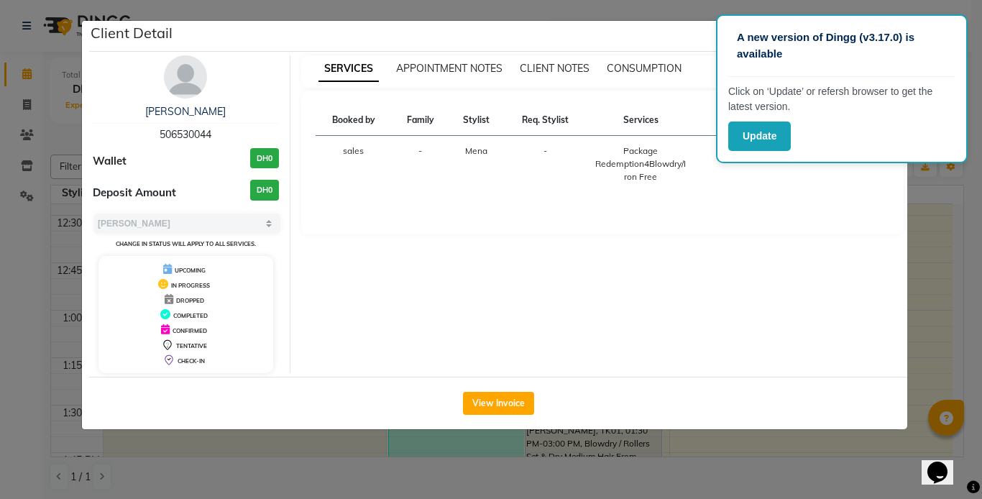
click at [349, 306] on div "SERVICES APPOINTMENT NOTES CLIENT NOTES CONSUMPTION Booked by Family Stylist Re…" at bounding box center [603, 214] width 625 height 318
click at [353, 301] on div "SERVICES APPOINTMENT NOTES CLIENT NOTES CONSUMPTION Booked by Family Stylist Re…" at bounding box center [603, 214] width 625 height 318
click at [352, 301] on div "SERVICES APPOINTMENT NOTES CLIENT NOTES CONSUMPTION Booked by Family Stylist Re…" at bounding box center [603, 214] width 625 height 318
click at [543, 288] on div "SERVICES APPOINTMENT NOTES CLIENT NOTES CONSUMPTION Booked by Family Stylist Re…" at bounding box center [603, 214] width 625 height 318
click at [55, 134] on ngb-modal-window "Client Detail Ebtisam Binrubaya 506530044 Wallet DH0 Deposit Amount DH0 Select …" at bounding box center [491, 249] width 982 height 499
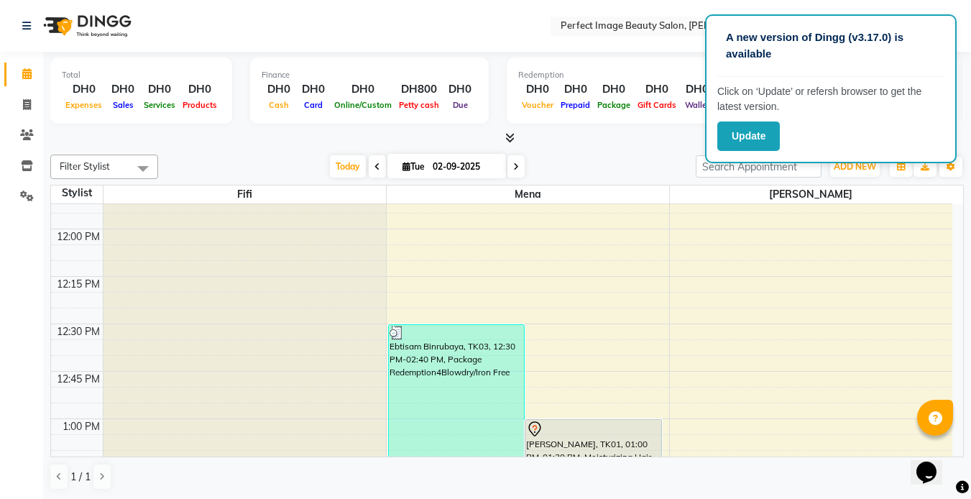
scroll to position [545, 0]
click at [516, 165] on icon at bounding box center [516, 167] width 6 height 9
type input "[DATE]"
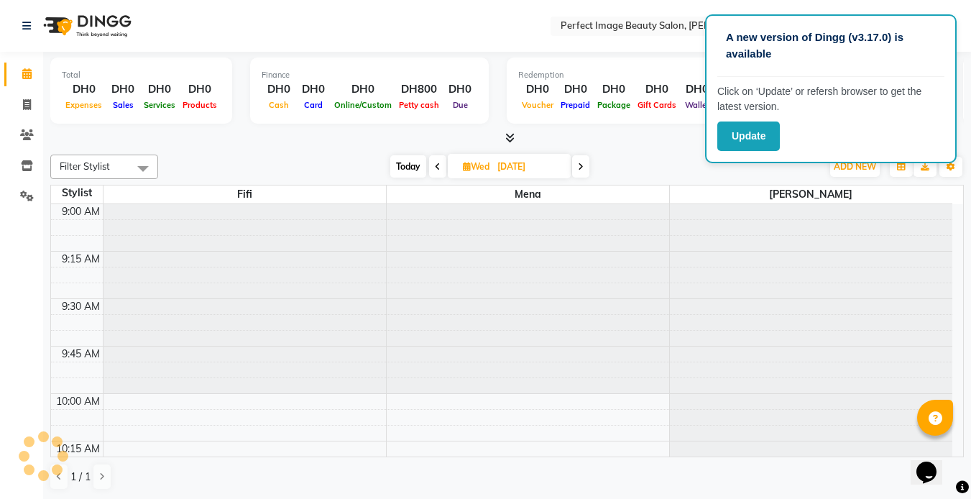
scroll to position [950, 0]
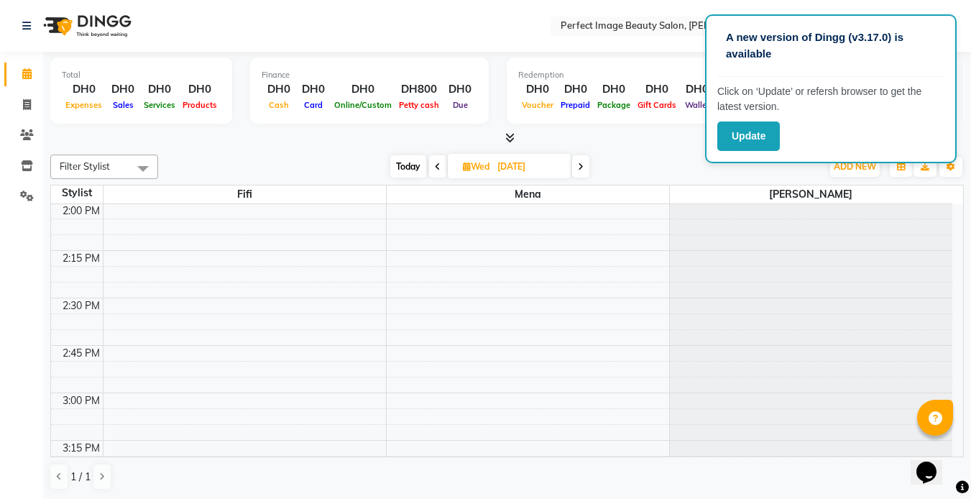
click at [516, 165] on input "[DATE]" at bounding box center [529, 167] width 72 height 22
select select "9"
select select "2025"
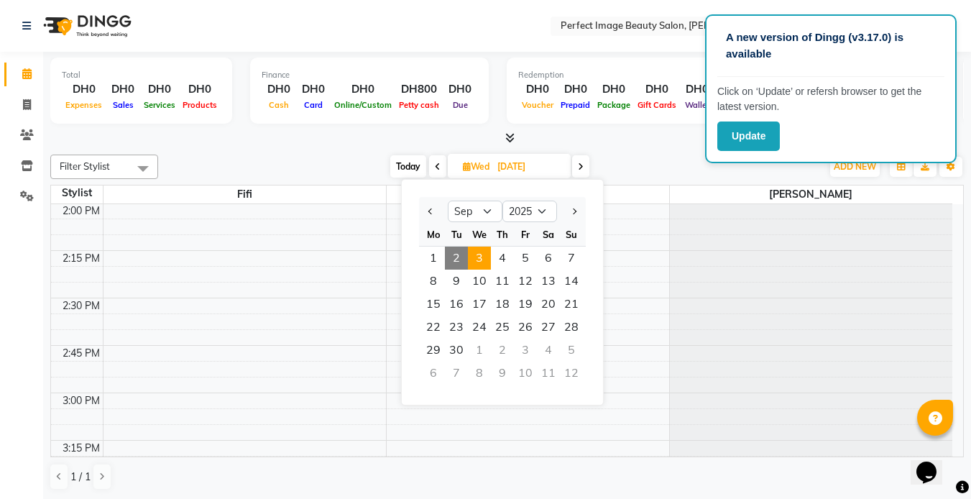
click at [516, 165] on input "[DATE]" at bounding box center [529, 167] width 72 height 22
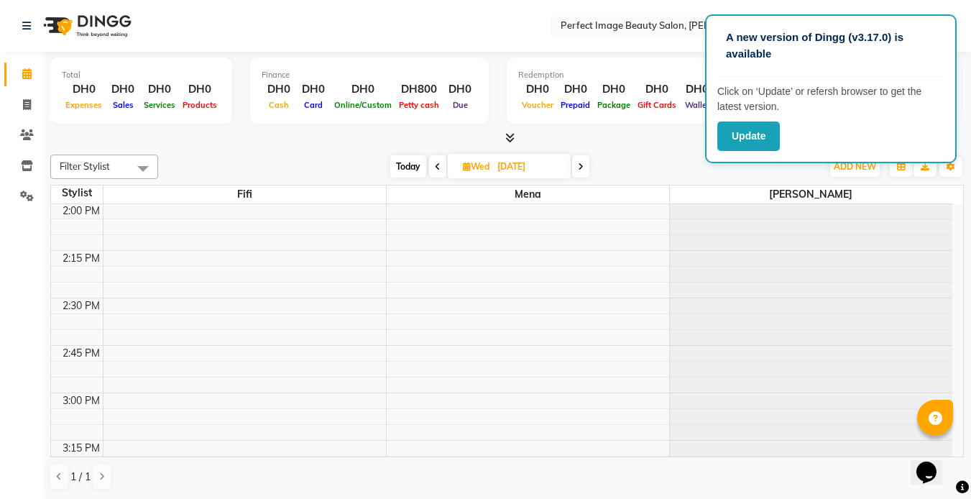
click at [577, 163] on span at bounding box center [580, 166] width 17 height 22
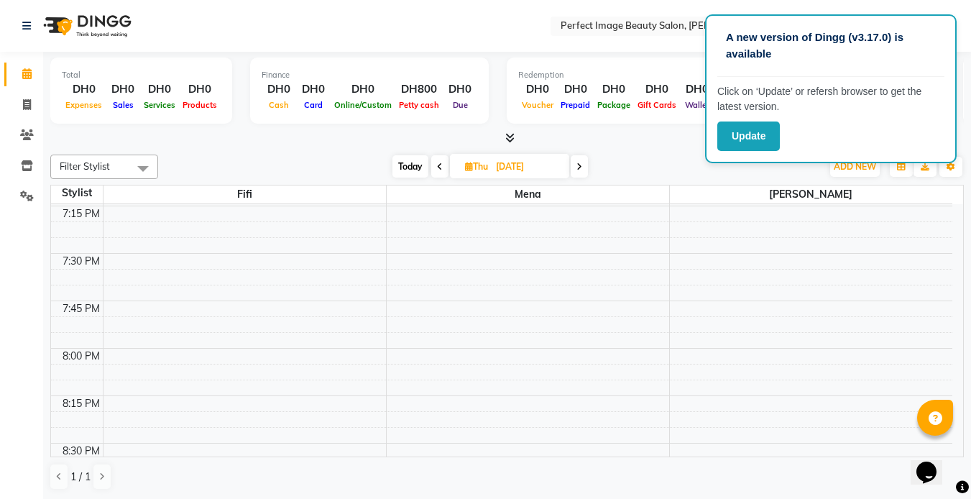
scroll to position [1891, 0]
click at [437, 168] on icon at bounding box center [440, 167] width 6 height 9
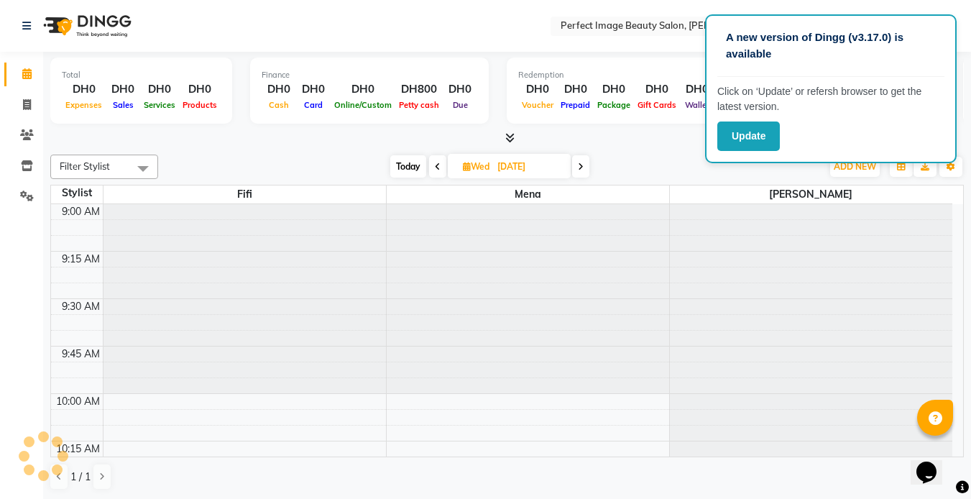
scroll to position [950, 0]
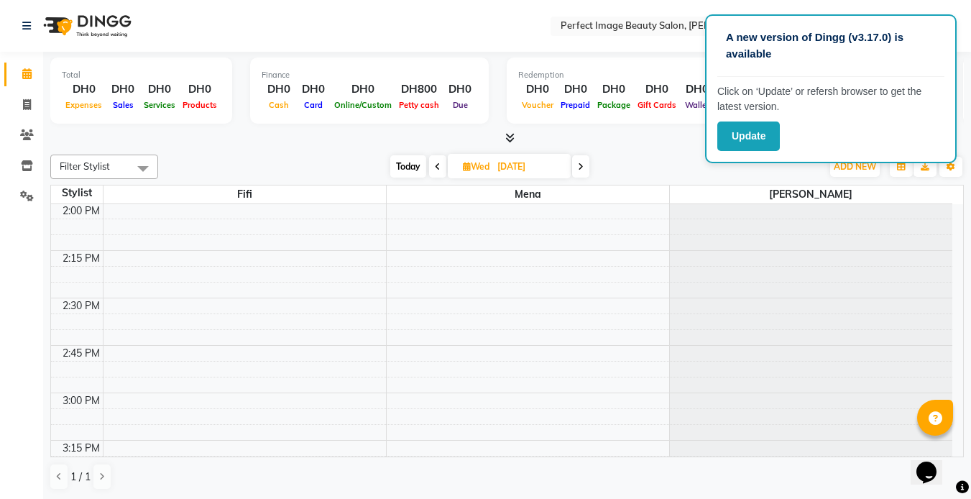
click at [583, 168] on icon at bounding box center [581, 167] width 6 height 9
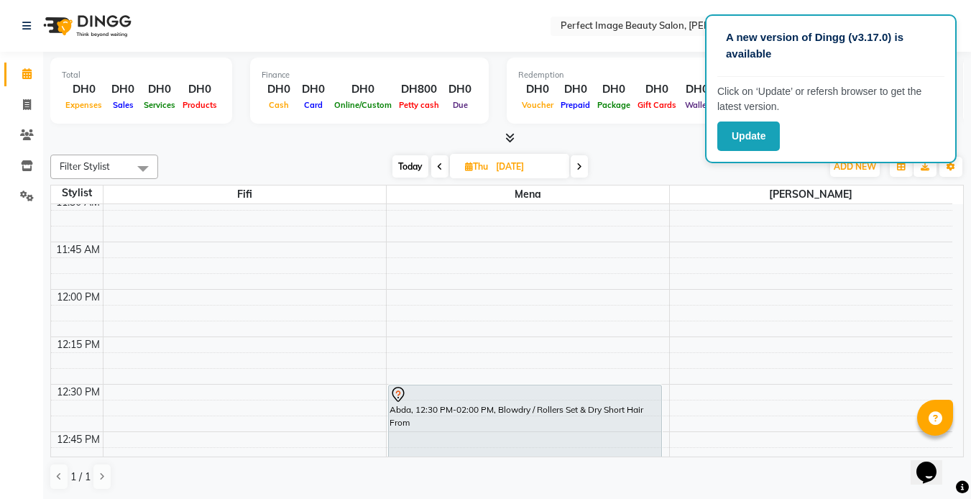
scroll to position [487, 0]
click at [438, 166] on icon at bounding box center [440, 167] width 6 height 9
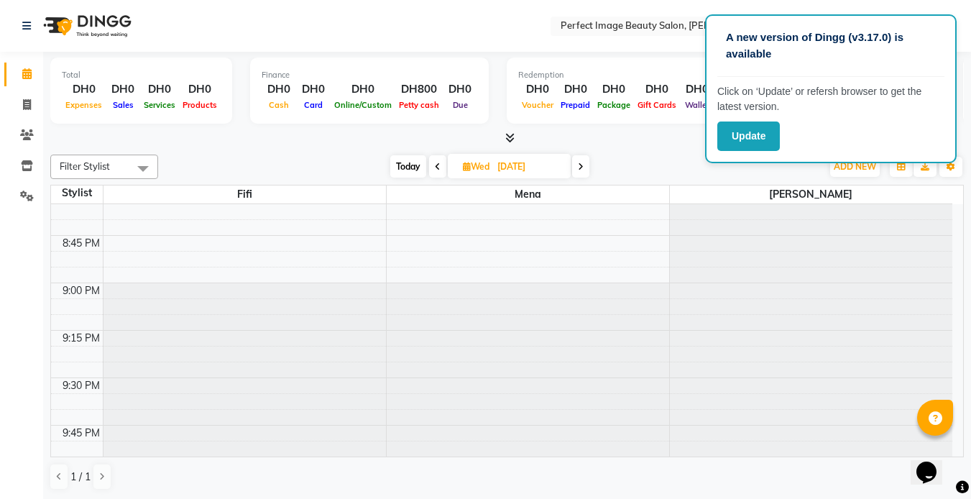
scroll to position [2215, 0]
click at [435, 167] on icon at bounding box center [438, 167] width 6 height 9
type input "02-09-2025"
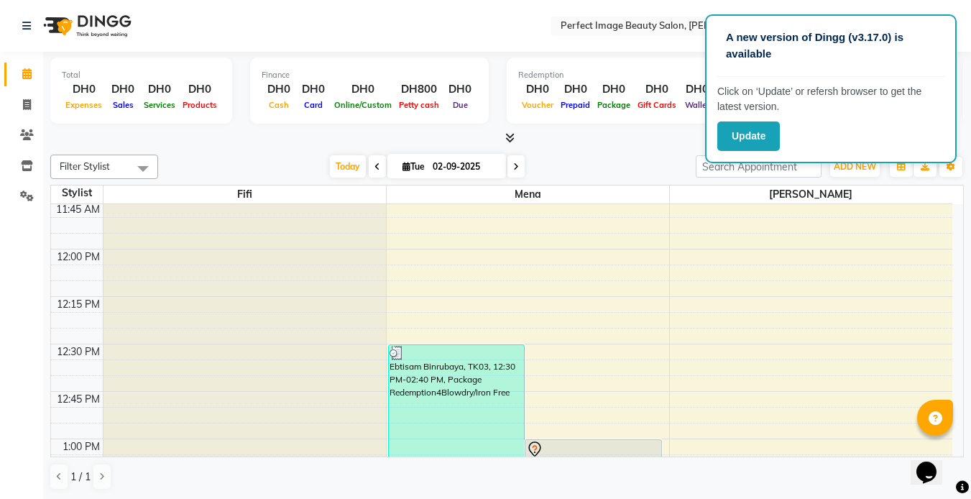
scroll to position [544, 0]
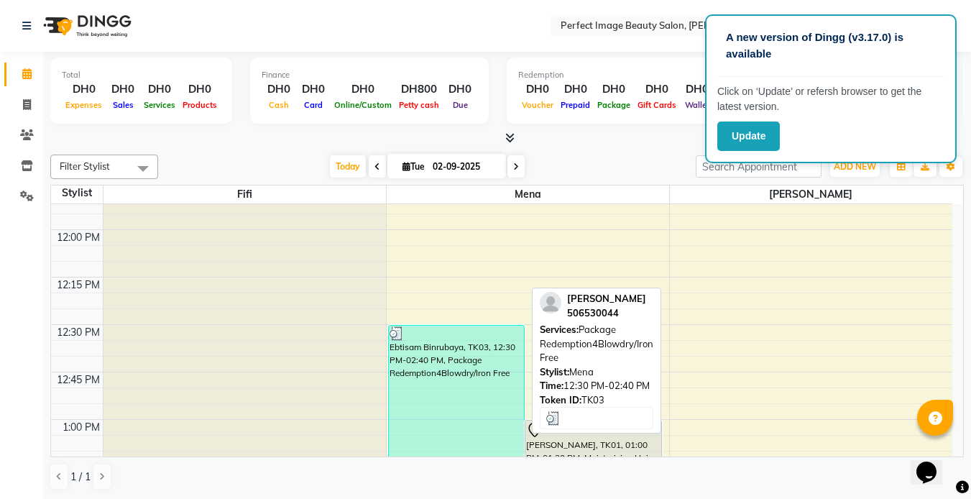
select select "3"
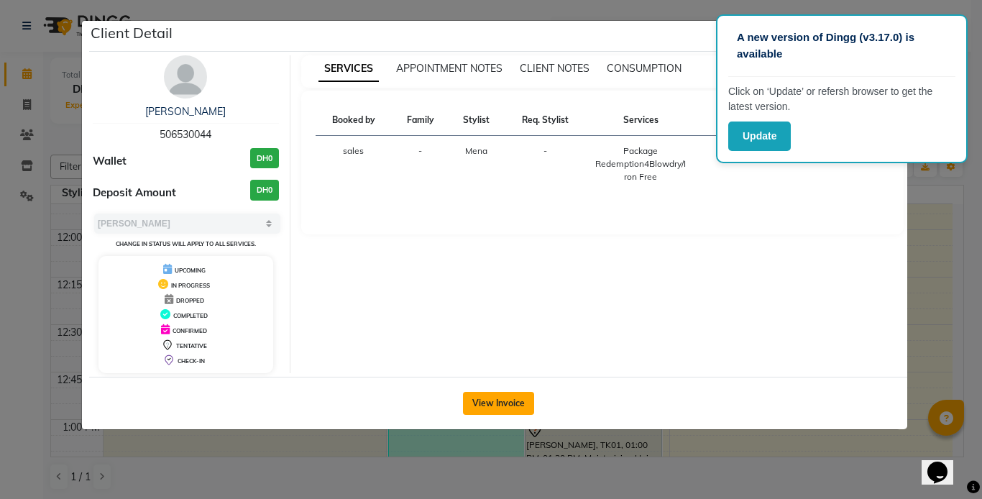
click at [499, 407] on button "View Invoice" at bounding box center [498, 403] width 71 height 23
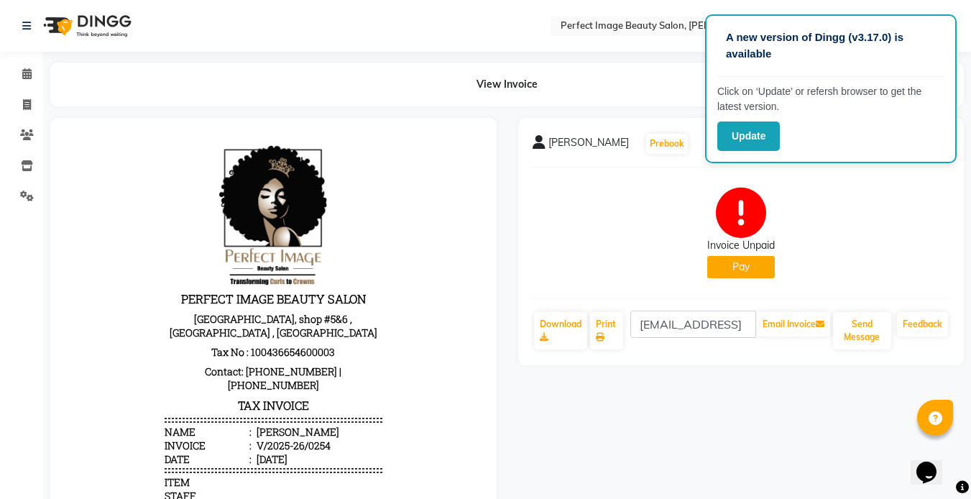
click at [741, 265] on button "Pay" at bounding box center [742, 267] width 68 height 22
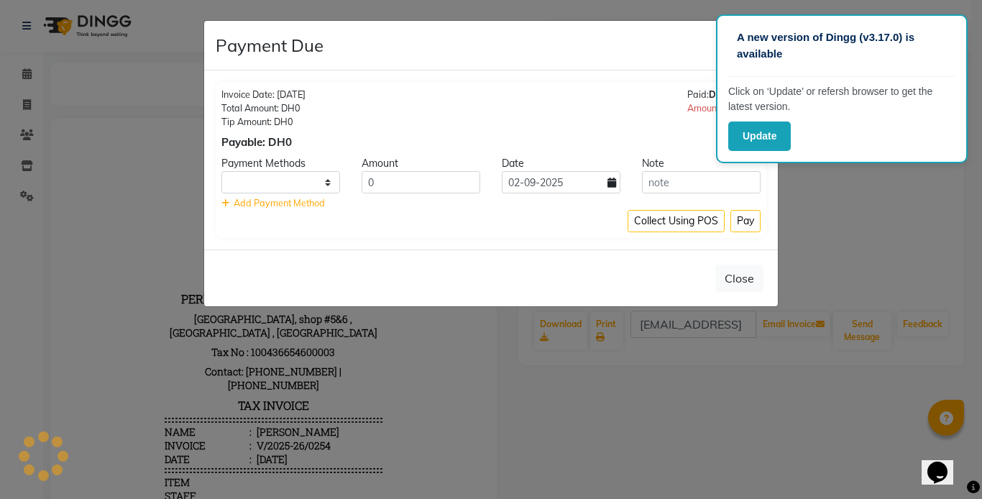
select select "1"
click at [238, 144] on div "Payable: DH0" at bounding box center [263, 142] width 84 height 17
click at [242, 129] on div "Invoice Date: [DATE] Total Amount: DH0 Tip Amount: DH0 Payable: DH0" at bounding box center [263, 119] width 84 height 63
click at [118, 178] on ngb-modal-window "Payment Due × Invoice Date: [DATE] Total Amount: DH0 Tip Amount: DH0 Payable: D…" at bounding box center [491, 249] width 982 height 499
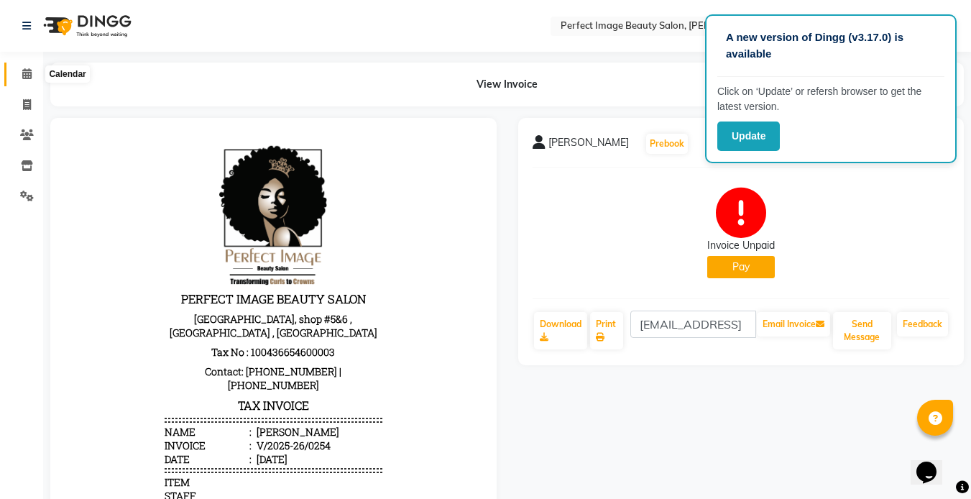
click at [26, 72] on icon at bounding box center [26, 73] width 9 height 11
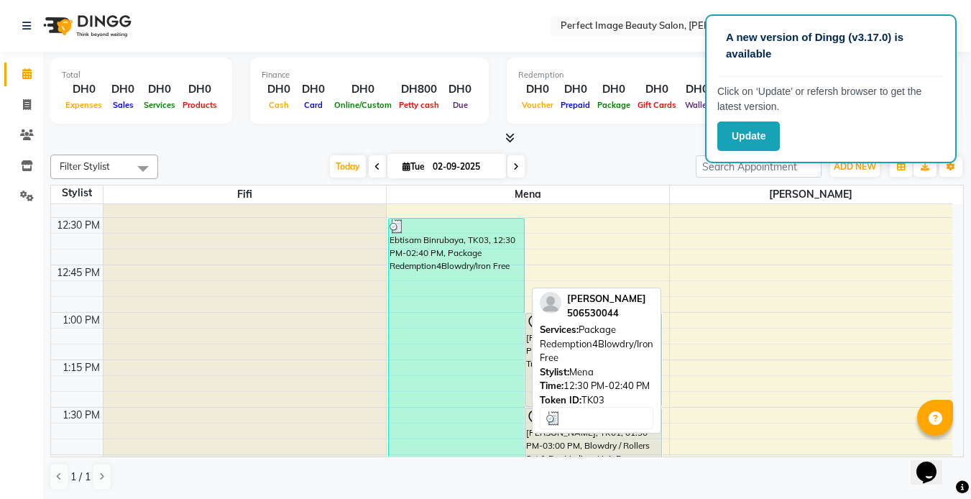
scroll to position [650, 0]
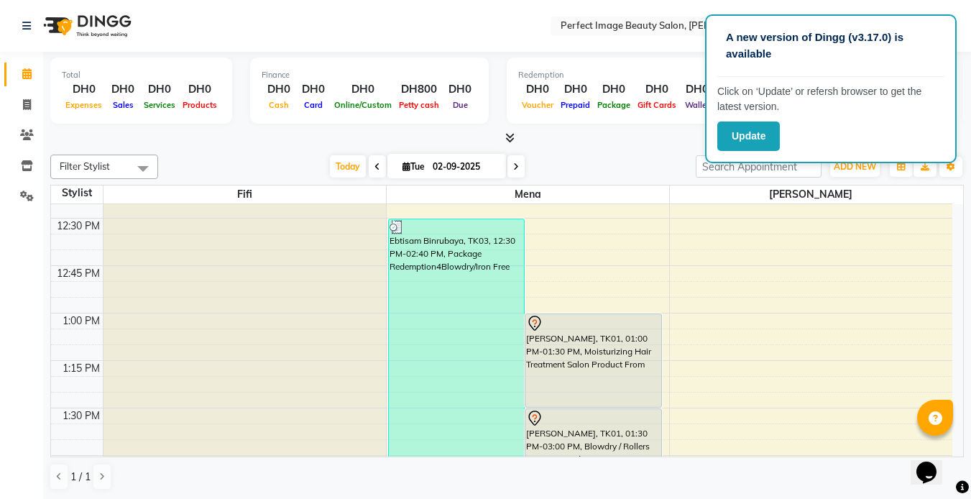
click at [183, 24] on nav "Select Location × Perfect Image Beauty Salon, [PERSON_NAME] Default Panel My Pa…" at bounding box center [485, 26] width 971 height 52
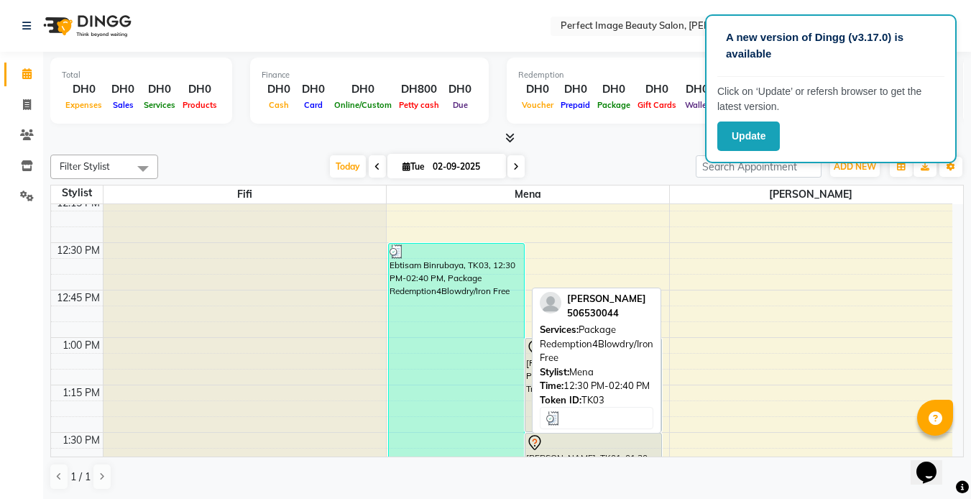
scroll to position [633, 0]
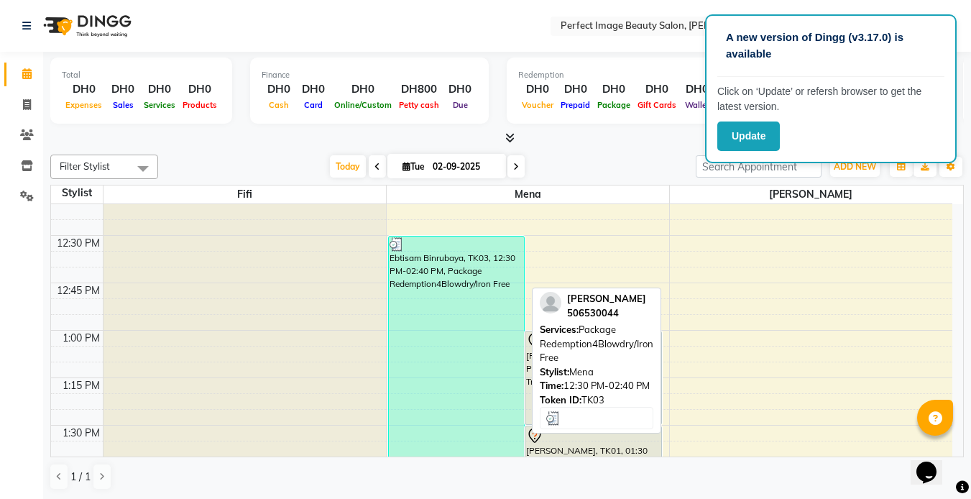
click at [406, 278] on div "Ebtisam Binrubaya, TK03, 12:30 PM-02:40 PM, Package Redemption4Blowdry/Iron Free" at bounding box center [457, 441] width 136 height 409
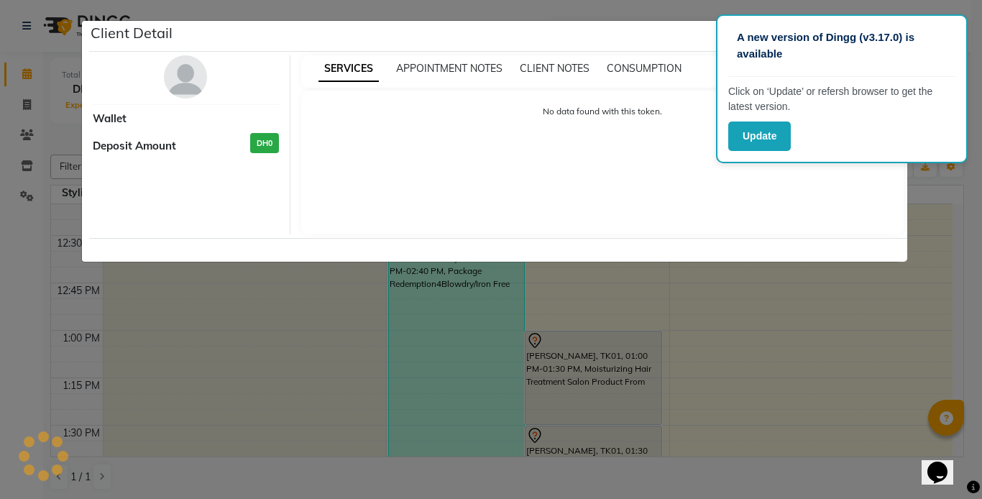
select select "3"
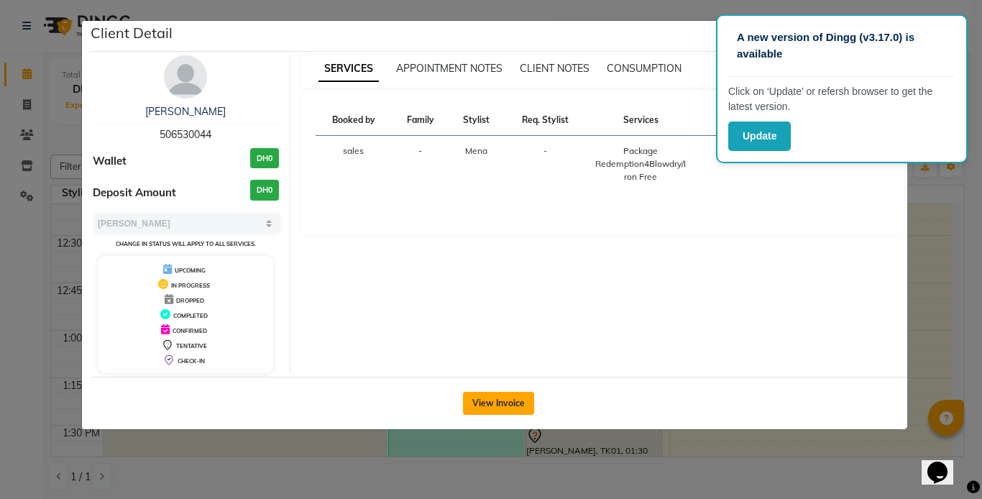
click at [509, 404] on button "View Invoice" at bounding box center [498, 403] width 71 height 23
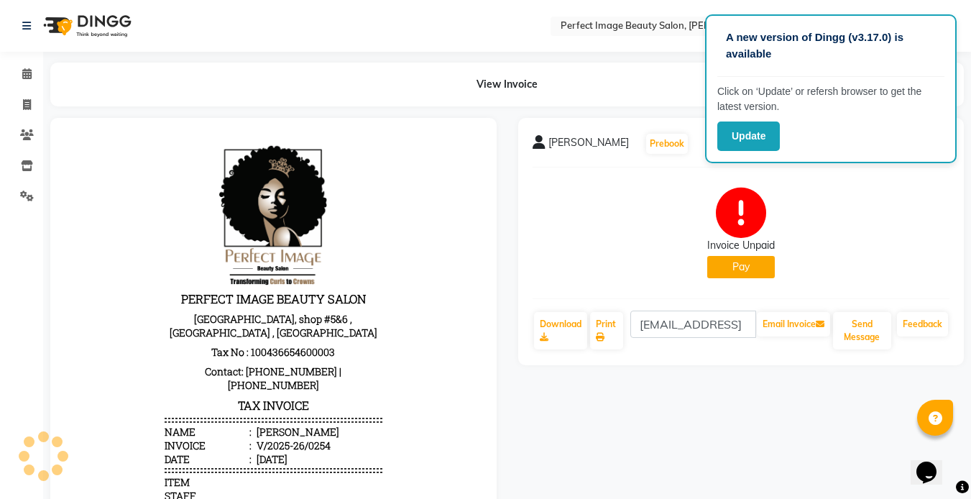
click at [742, 264] on button "Pay" at bounding box center [742, 267] width 68 height 22
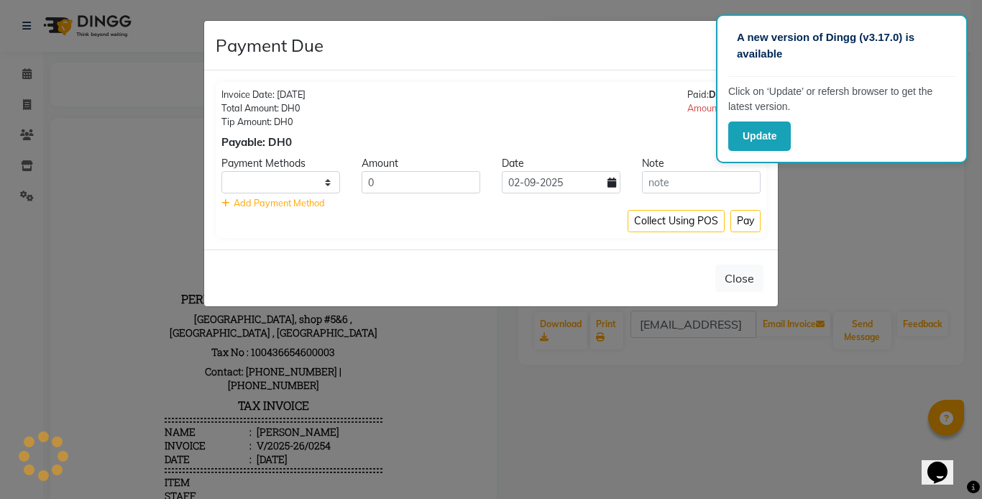
select select "1"
click at [741, 279] on button "Close" at bounding box center [739, 278] width 48 height 27
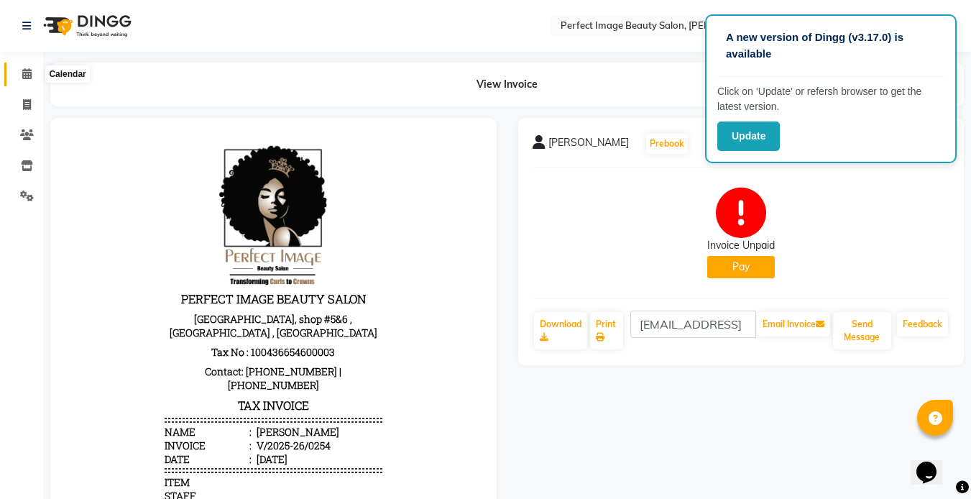
click at [22, 68] on icon at bounding box center [26, 73] width 9 height 11
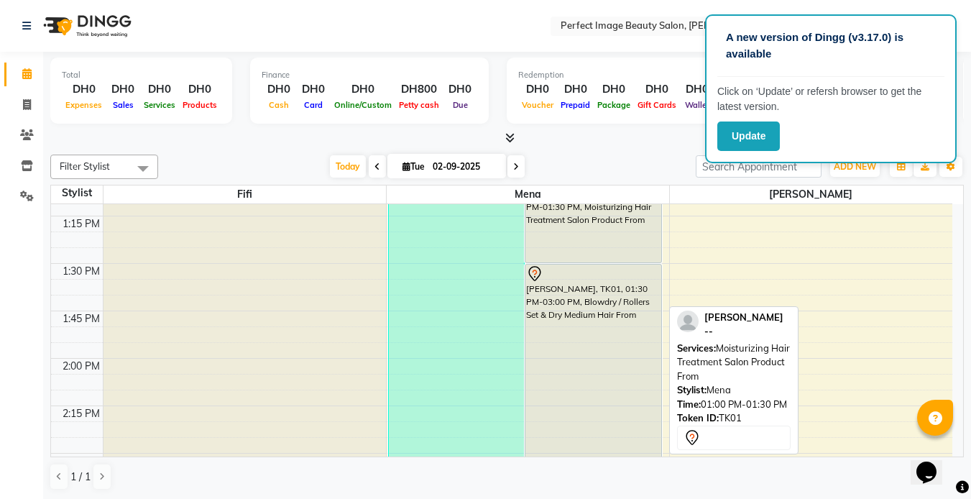
scroll to position [790, 0]
